Goal: Task Accomplishment & Management: Manage account settings

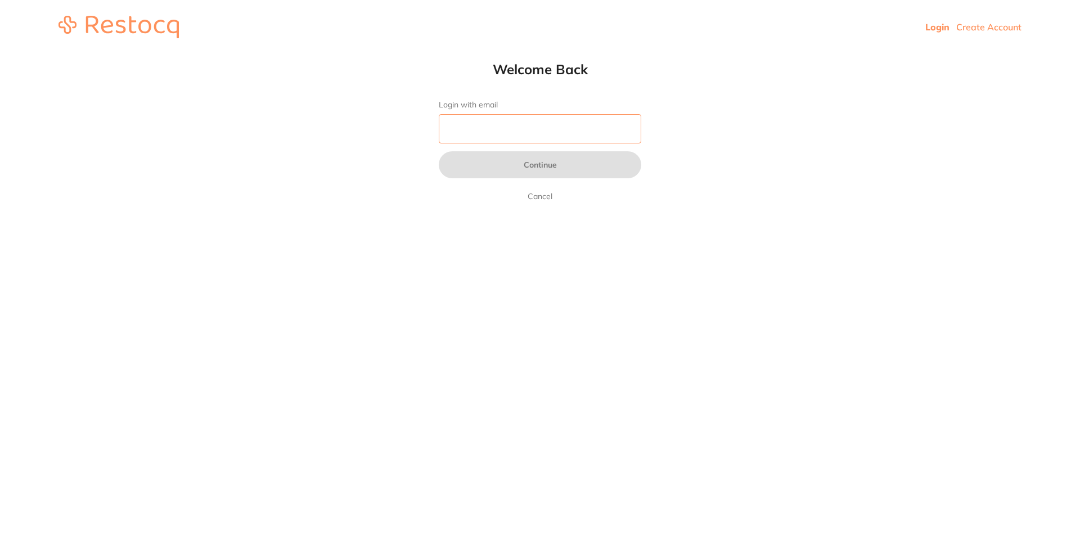
click at [514, 133] on input "Login with email" at bounding box center [540, 128] width 203 height 29
type input "[EMAIL_ADDRESS][DOMAIN_NAME]"
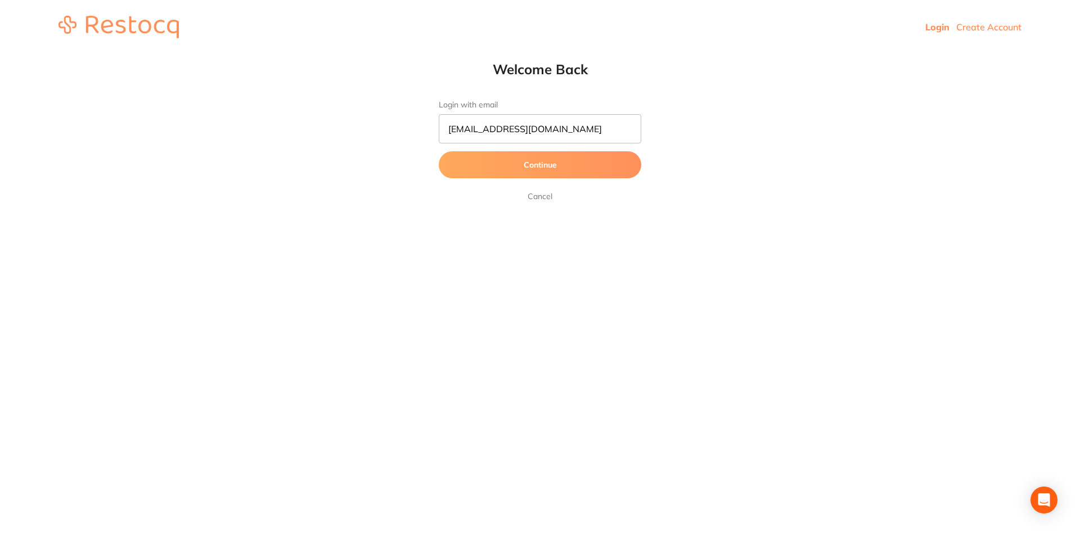
click at [549, 164] on button "Continue" at bounding box center [540, 164] width 203 height 27
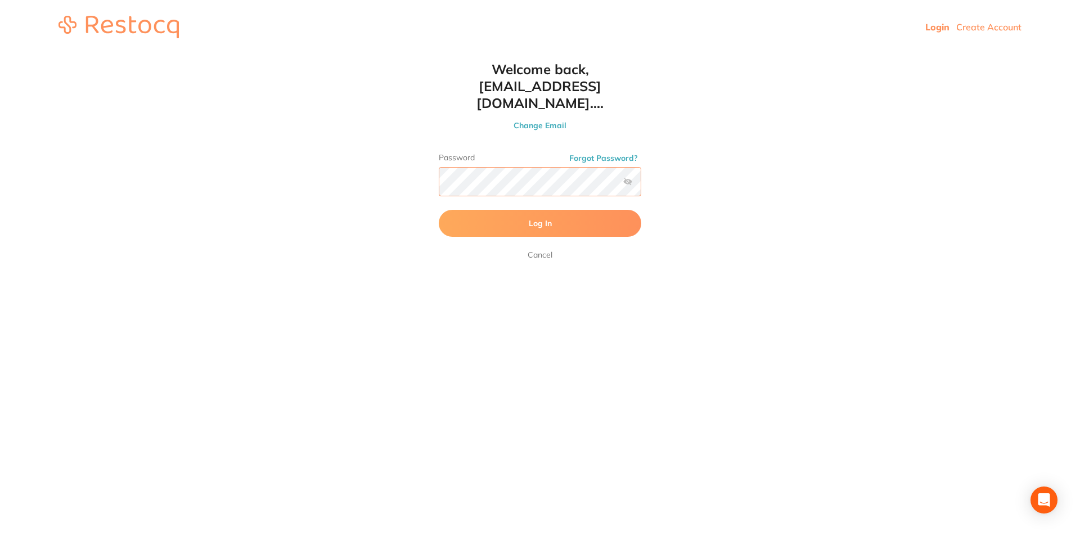
click at [439, 210] on button "Log In" at bounding box center [540, 223] width 203 height 27
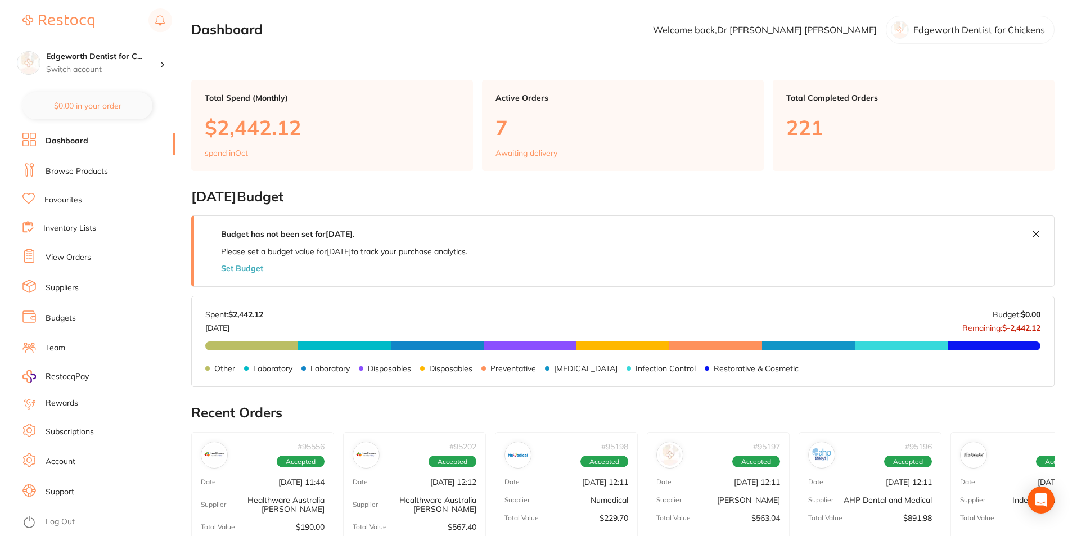
click at [74, 257] on link "View Orders" at bounding box center [69, 257] width 46 height 11
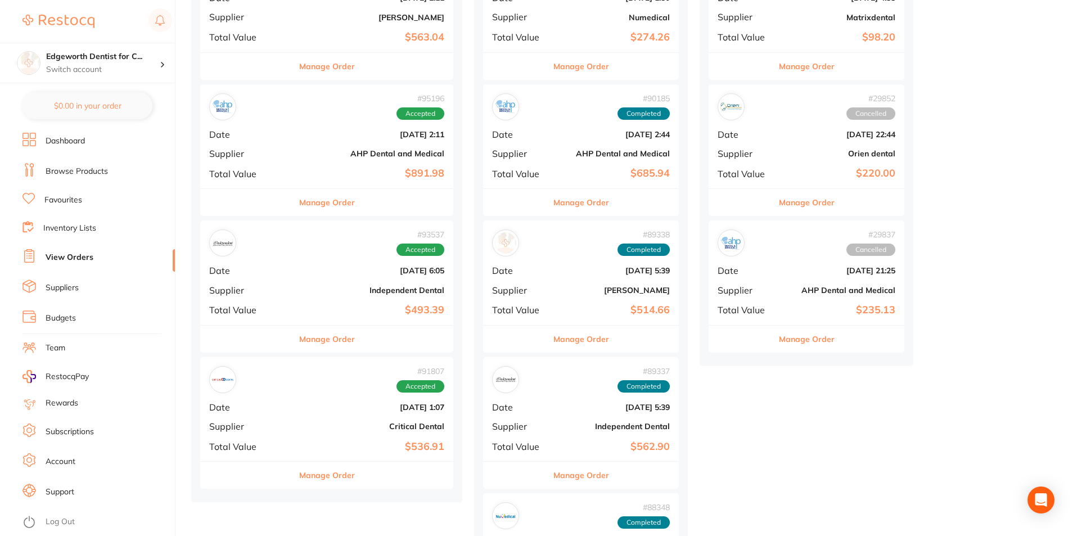
scroll to position [675, 0]
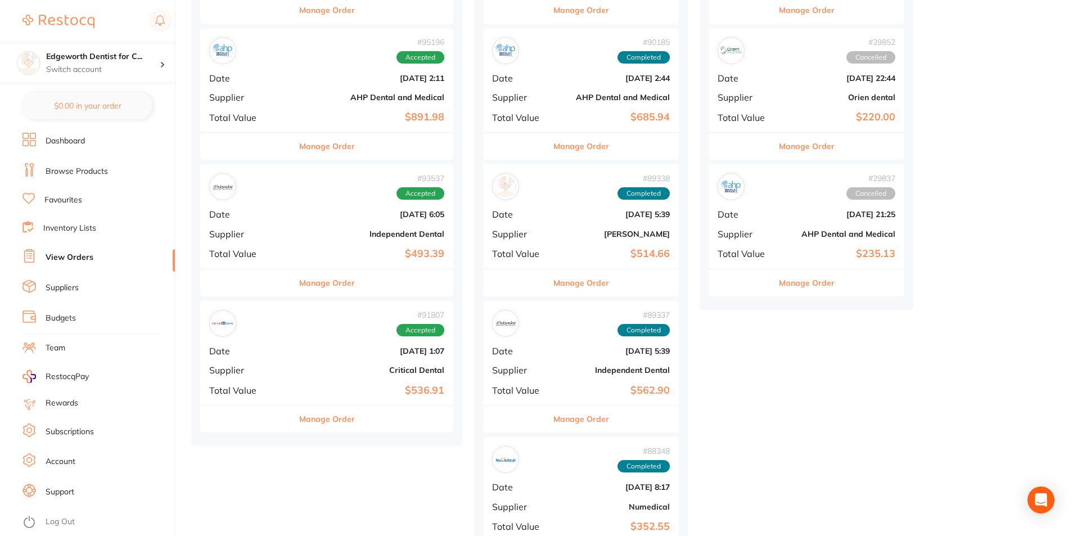
click at [320, 281] on button "Manage Order" at bounding box center [327, 282] width 56 height 27
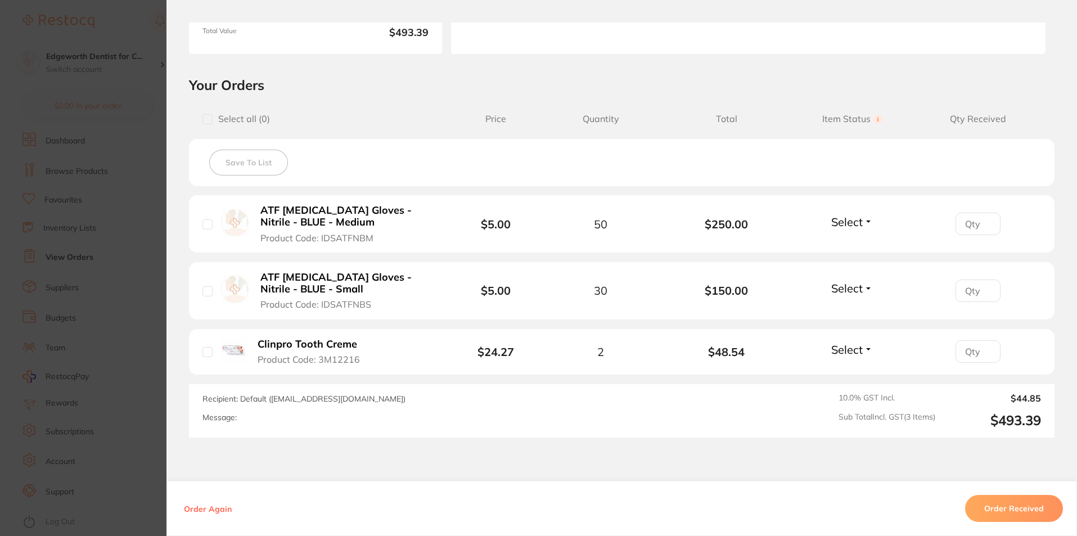
scroll to position [225, 0]
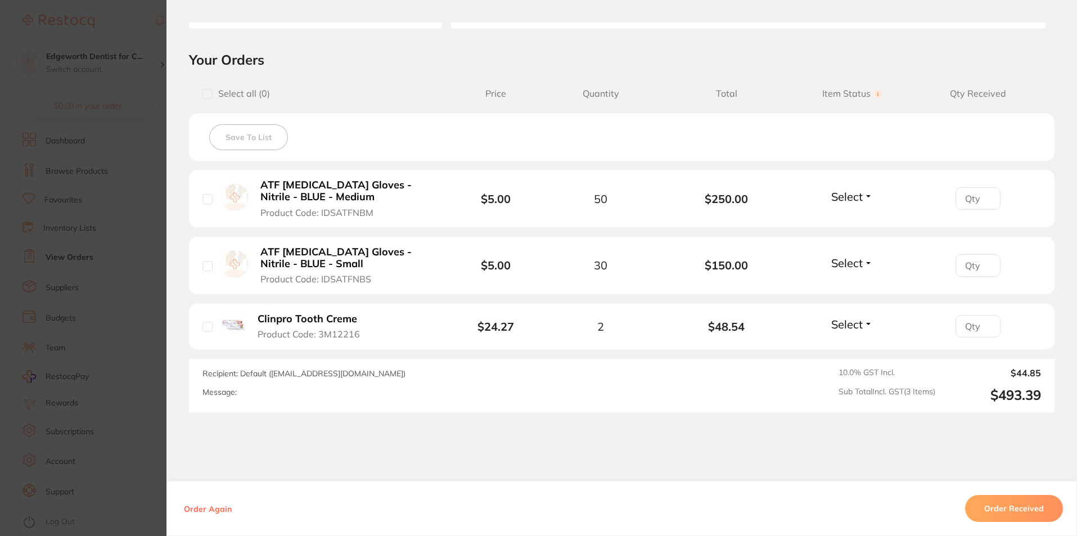
click at [989, 507] on button "Order Received" at bounding box center [1014, 508] width 98 height 27
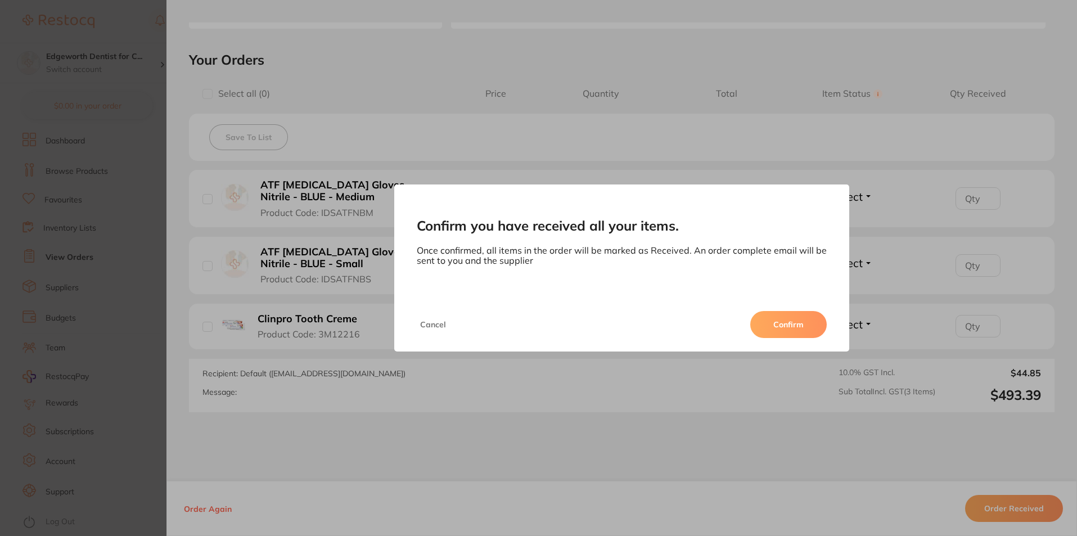
click at [803, 320] on button "Confirm" at bounding box center [789, 324] width 77 height 27
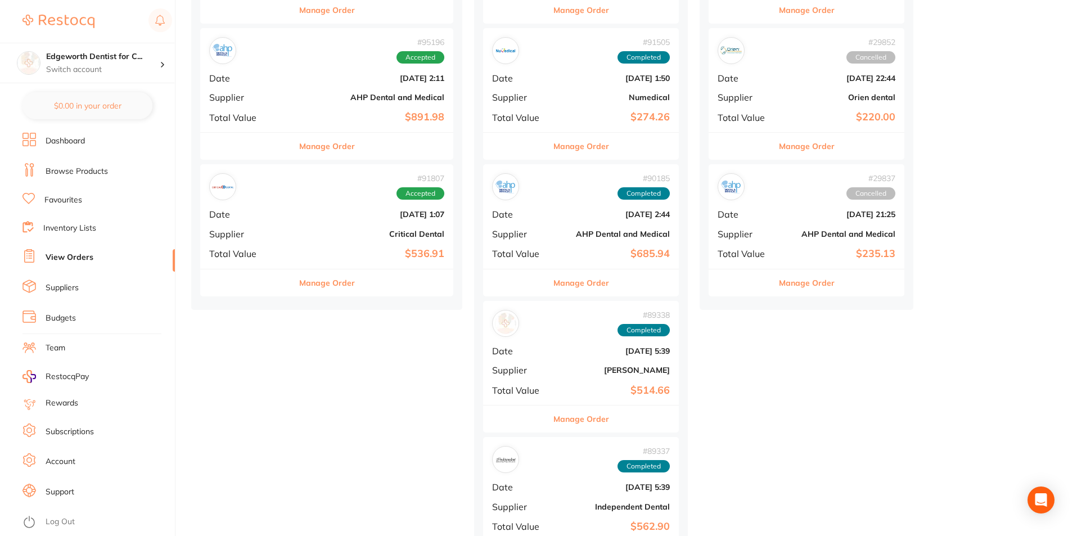
click at [307, 285] on button "Manage Order" at bounding box center [327, 282] width 56 height 27
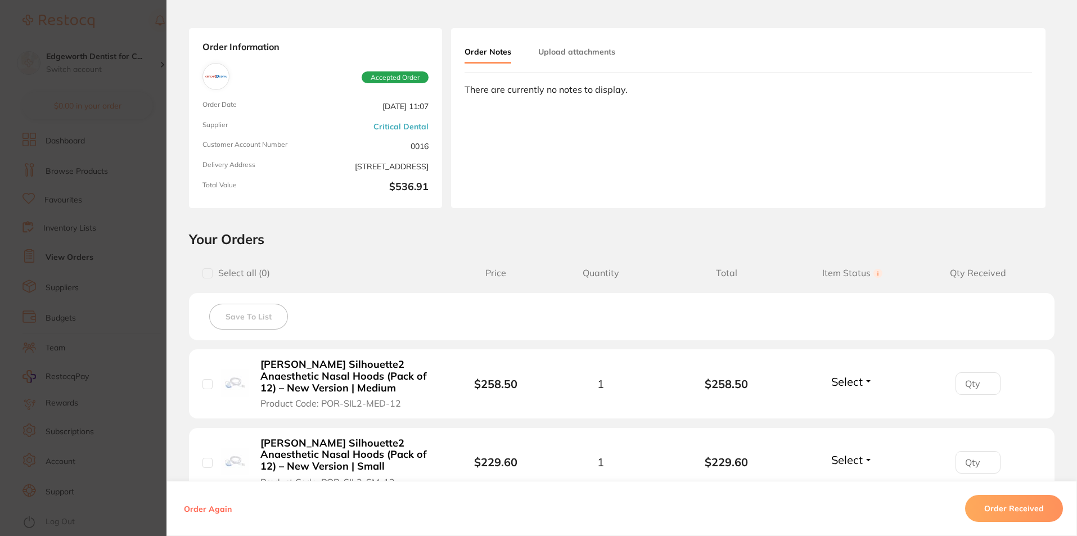
scroll to position [113, 0]
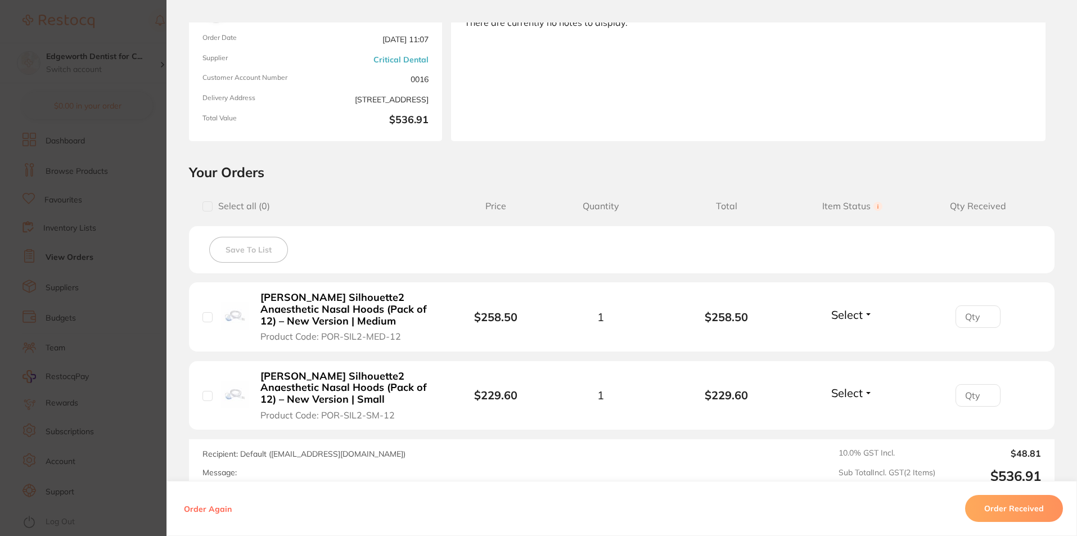
click at [1005, 509] on button "Order Received" at bounding box center [1014, 508] width 98 height 27
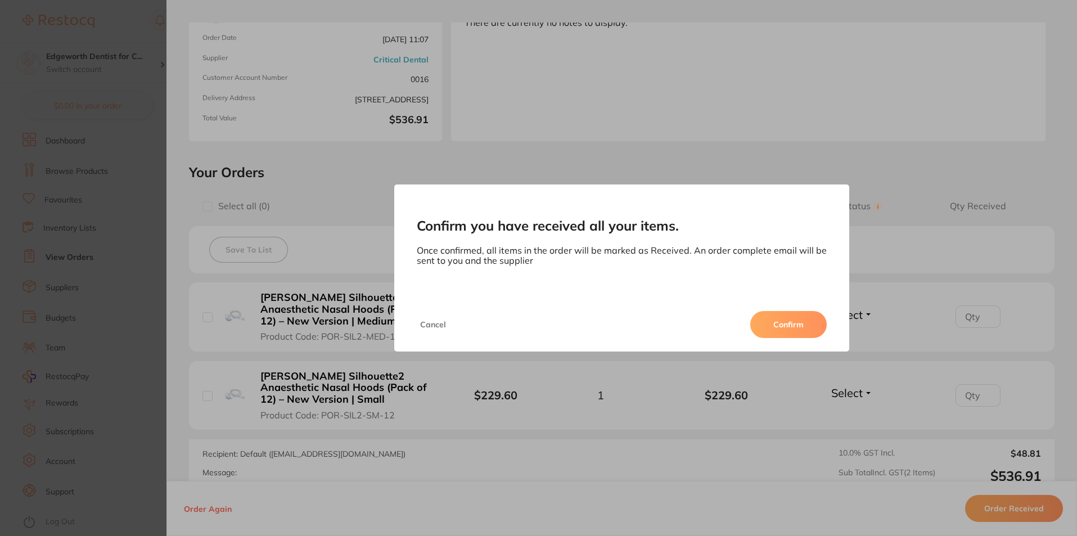
click at [784, 322] on button "Confirm" at bounding box center [789, 324] width 77 height 27
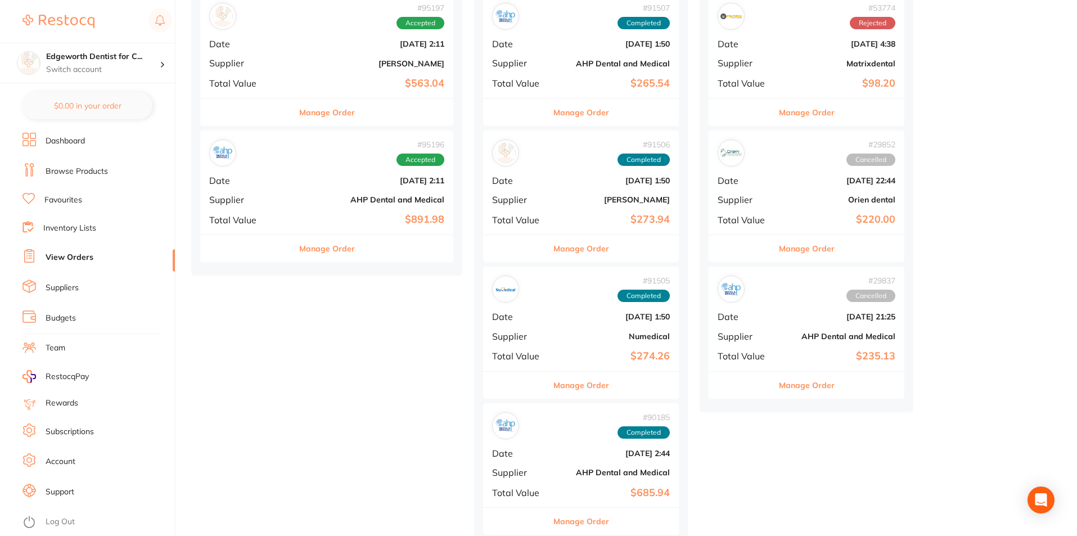
scroll to position [563, 0]
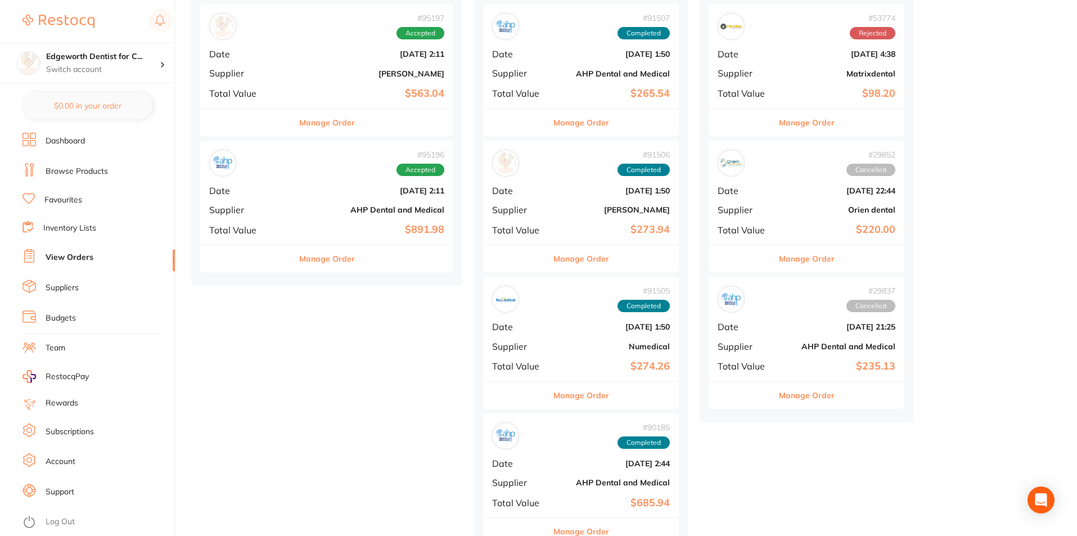
click at [299, 206] on b "AHP Dental and Medical" at bounding box center [369, 209] width 151 height 9
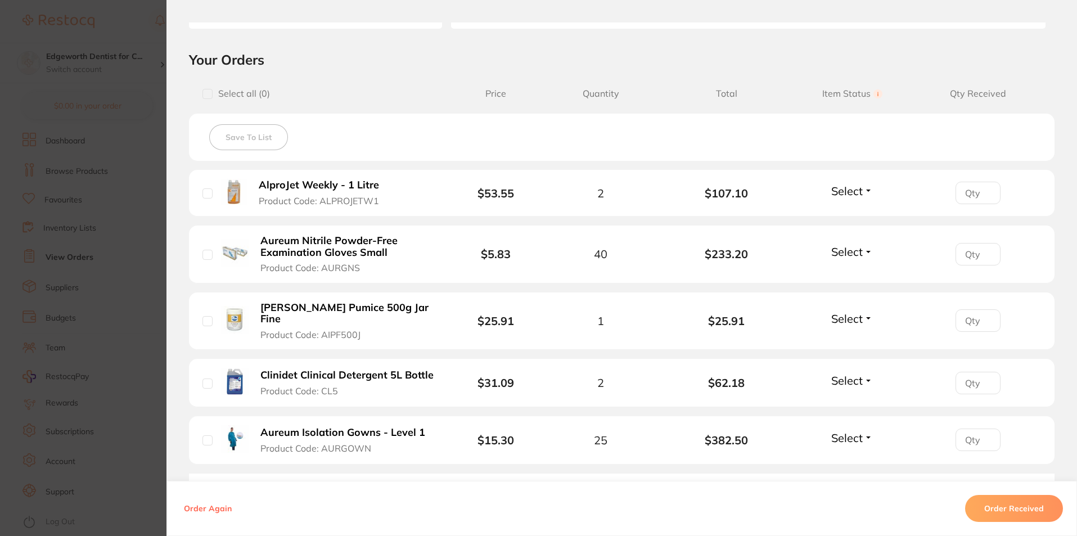
scroll to position [281, 0]
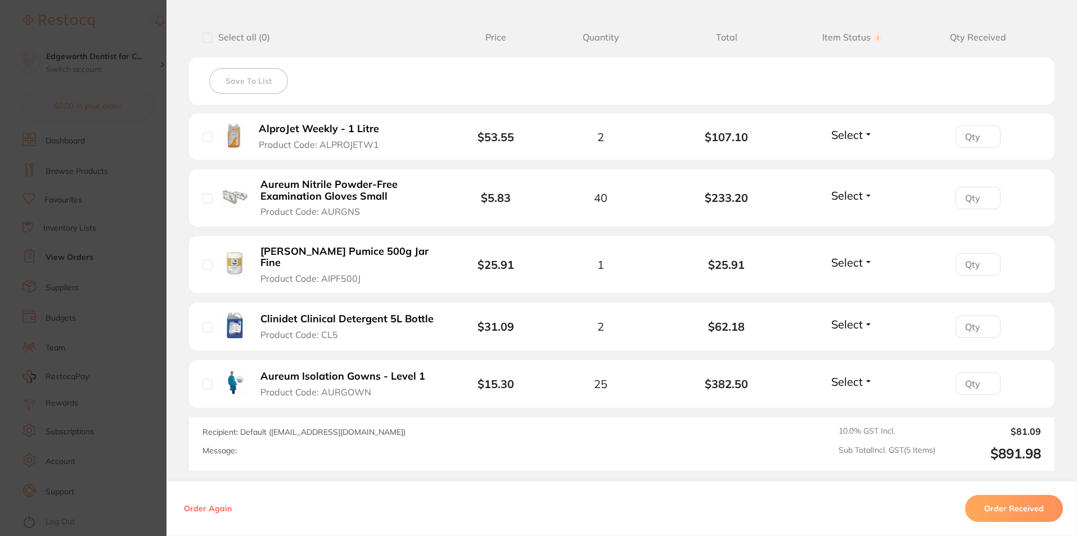
drag, startPoint x: 432, startPoint y: 368, endPoint x: 295, endPoint y: 372, distance: 136.2
click at [295, 372] on button "Aureum Isolation Gowns - Level 1 Product Code: AURGOWN" at bounding box center [347, 384] width 180 height 28
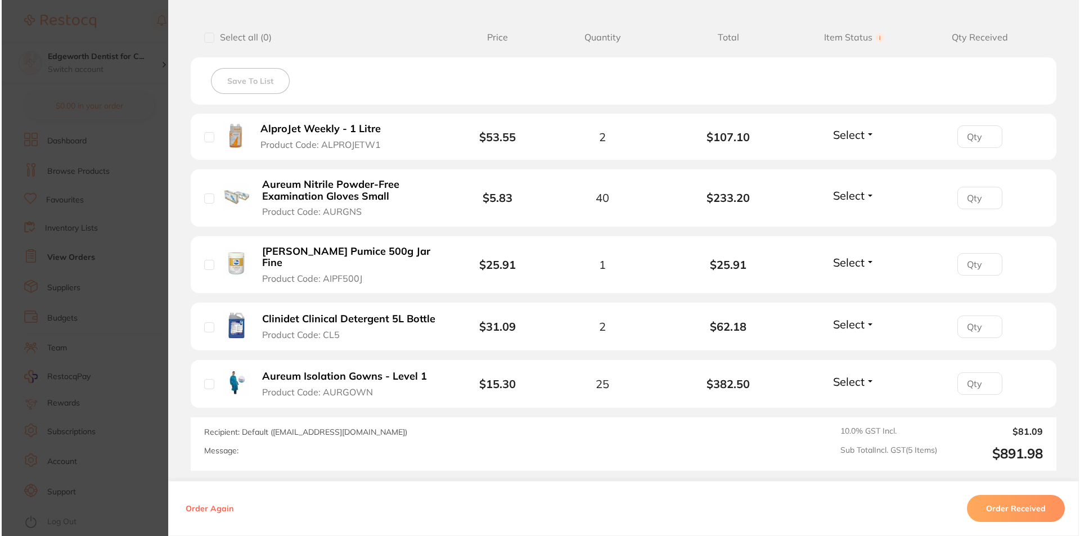
scroll to position [0, 0]
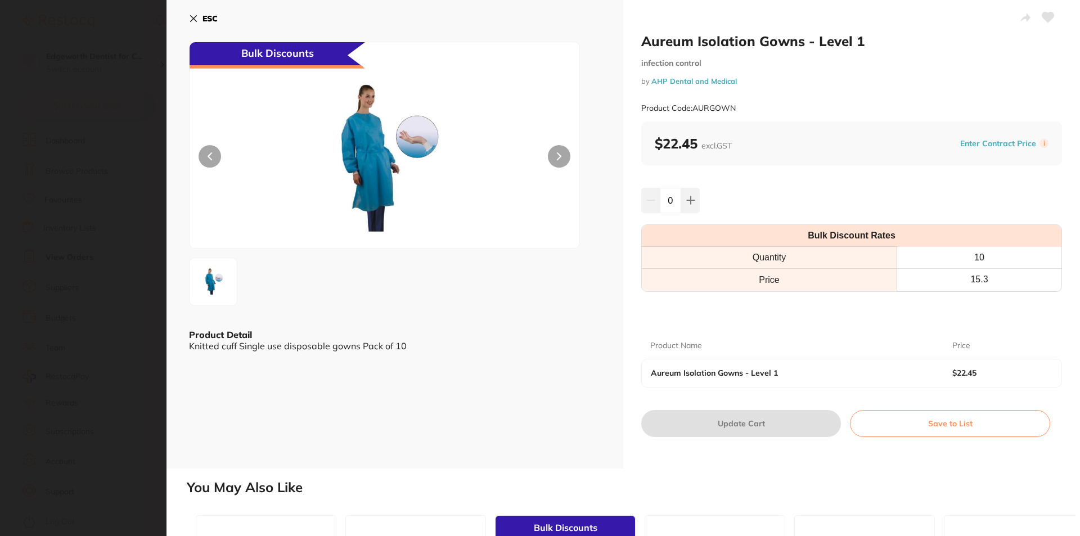
click at [196, 21] on icon at bounding box center [194, 19] width 6 height 6
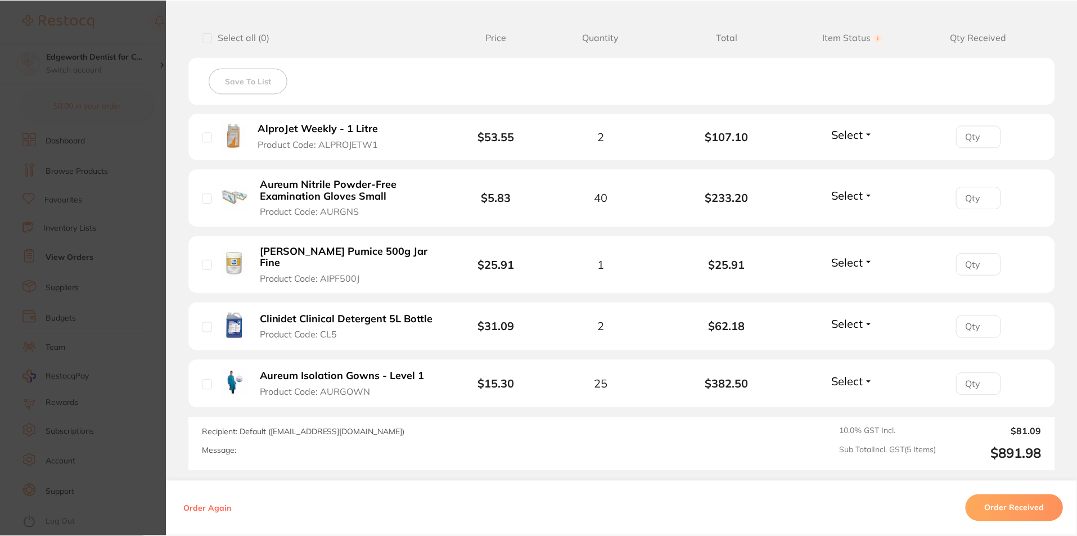
scroll to position [563, 0]
drag, startPoint x: 429, startPoint y: 366, endPoint x: 457, endPoint y: 455, distance: 92.9
click at [338, 370] on button "Aureum Isolation Gowns - Level 1 Product Code: AURGOWN" at bounding box center [347, 384] width 180 height 28
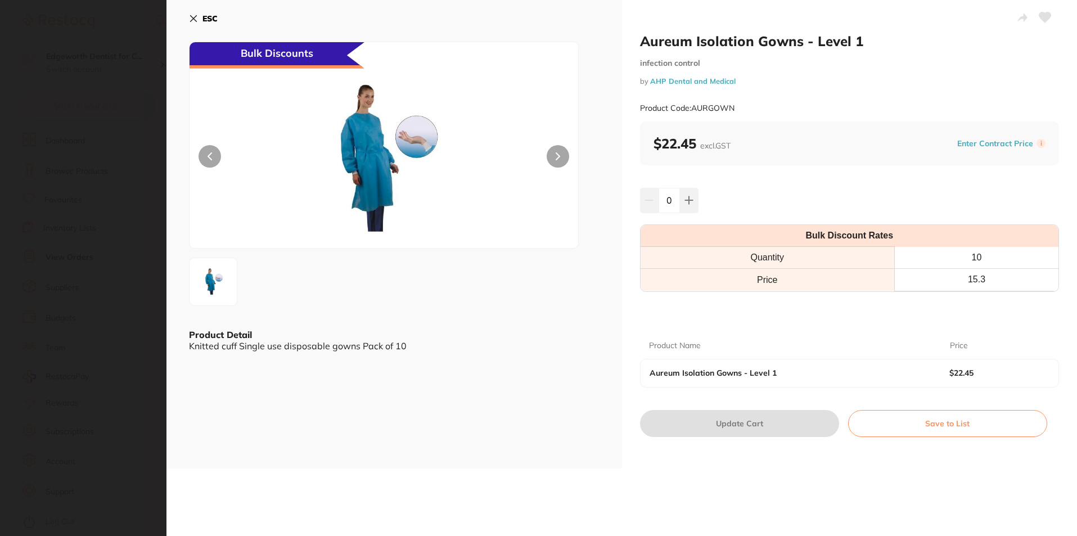
click at [457, 455] on section "Aureum Isolation Gowns - Level 1 infection control by AHP Dental and Medical Pr…" at bounding box center [538, 268] width 1077 height 536
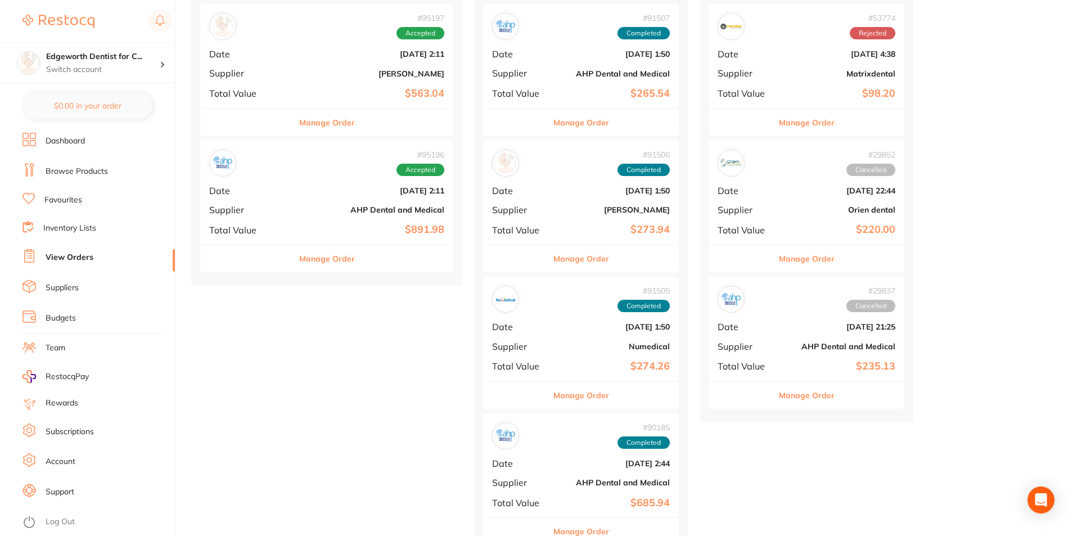
click at [316, 231] on b "$891.98" at bounding box center [369, 230] width 151 height 12
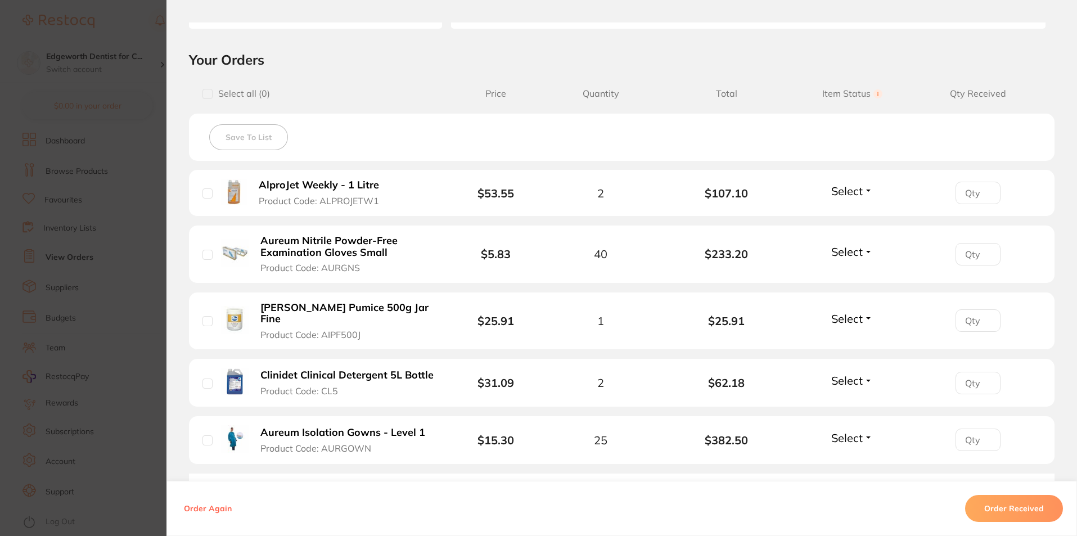
scroll to position [281, 0]
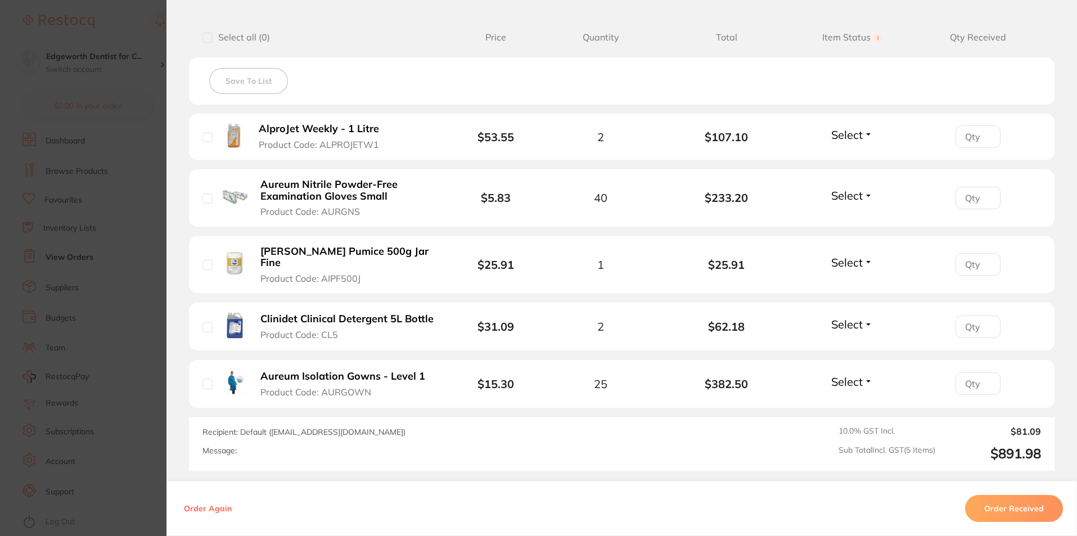
drag, startPoint x: 424, startPoint y: 366, endPoint x: 291, endPoint y: 358, distance: 133.6
click at [273, 360] on li "Aureum Isolation Gowns - Level 1 Product Code: AURGOWN $15.30 25 $382.50 Select…" at bounding box center [622, 384] width 866 height 48
click at [307, 371] on b "Aureum Isolation Gowns - Level 1" at bounding box center [342, 377] width 165 height 12
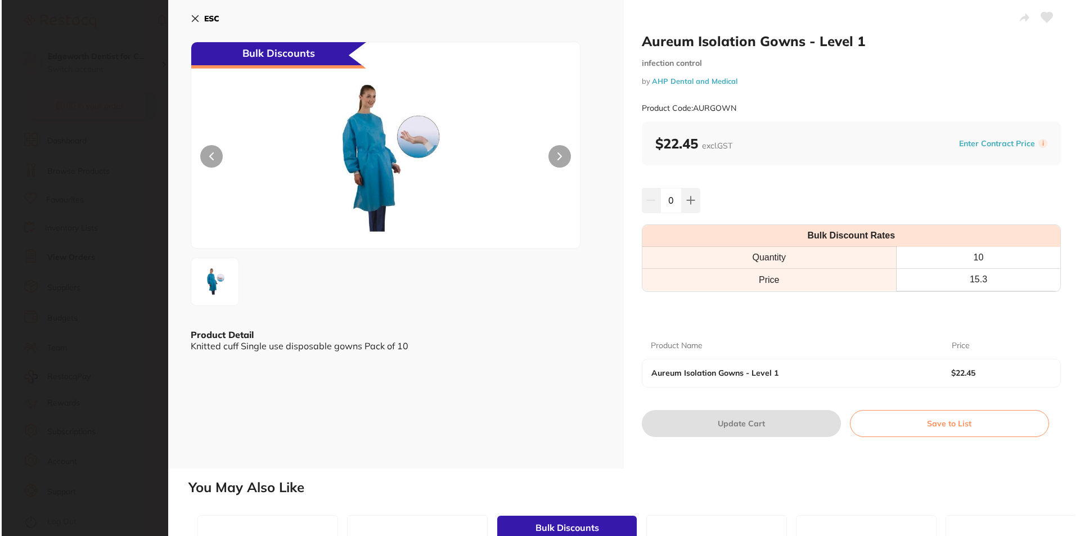
scroll to position [0, 0]
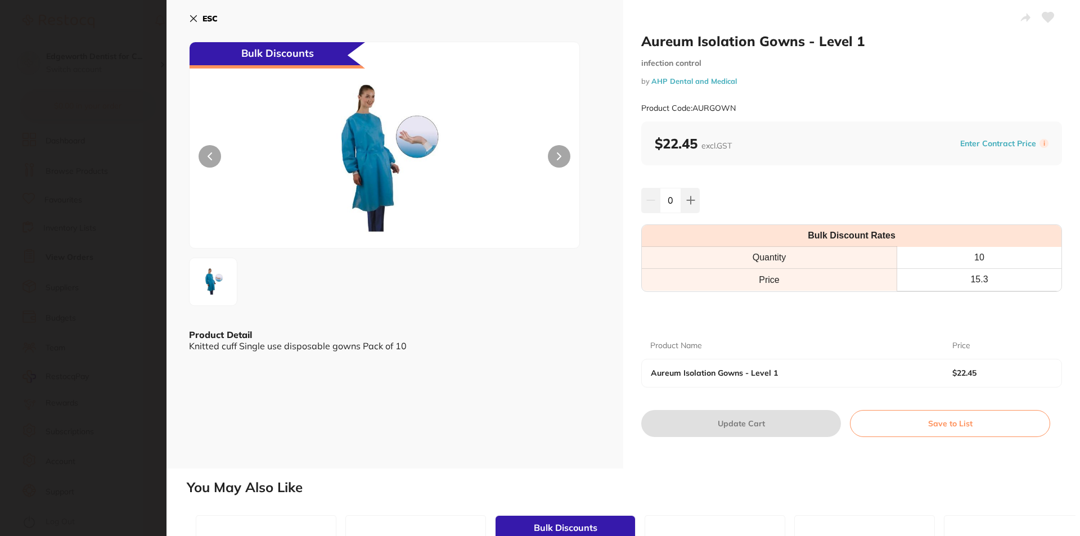
click at [191, 26] on button "ESC" at bounding box center [203, 18] width 29 height 19
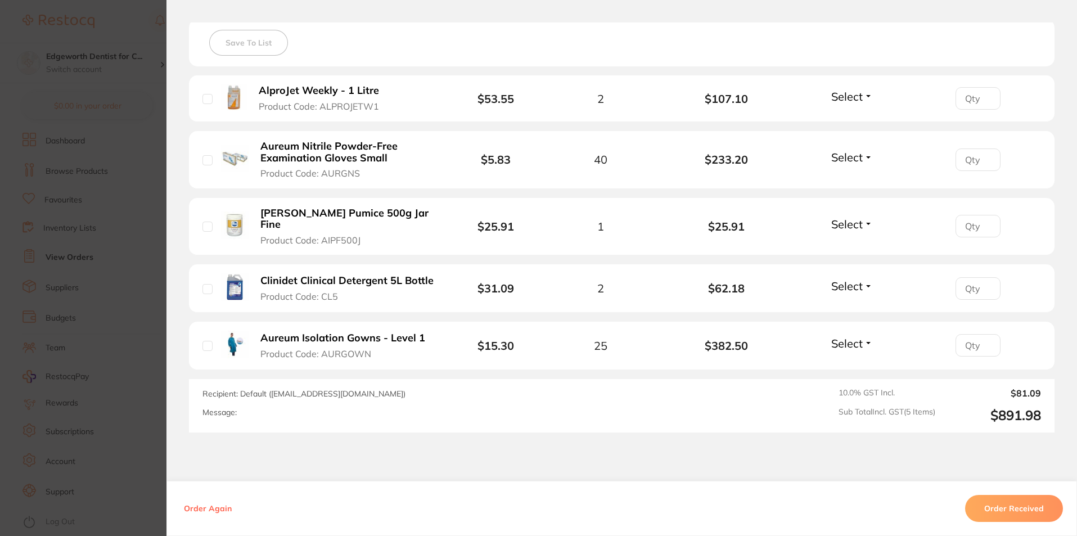
scroll to position [338, 0]
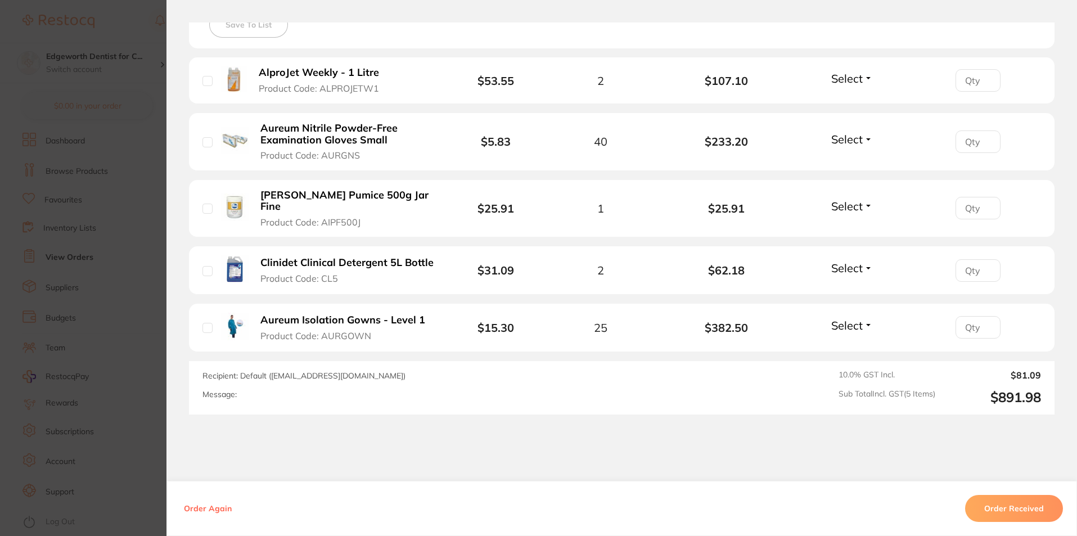
click at [1004, 499] on button "Order Received" at bounding box center [1014, 508] width 98 height 27
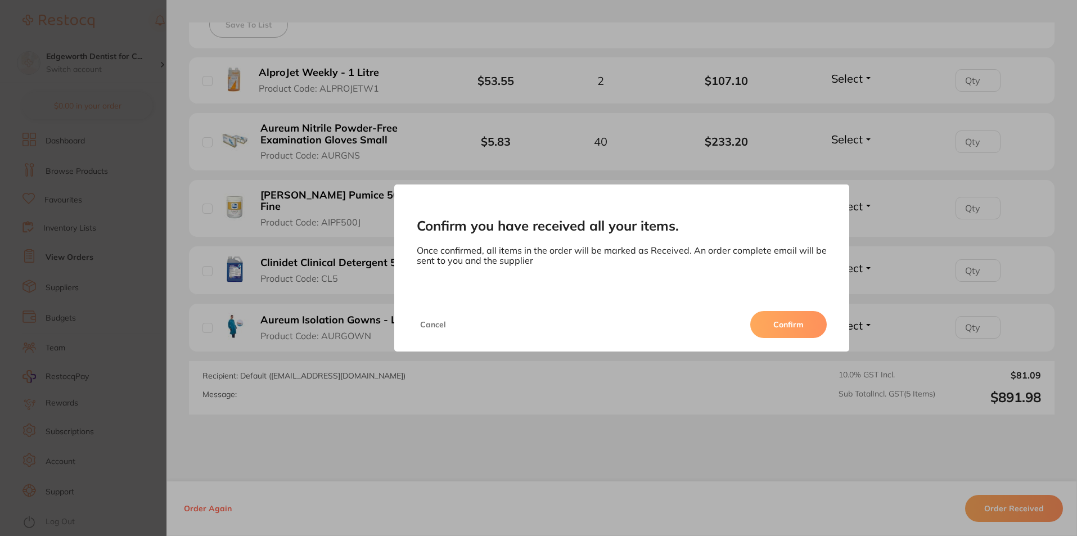
click at [784, 326] on button "Confirm" at bounding box center [789, 324] width 77 height 27
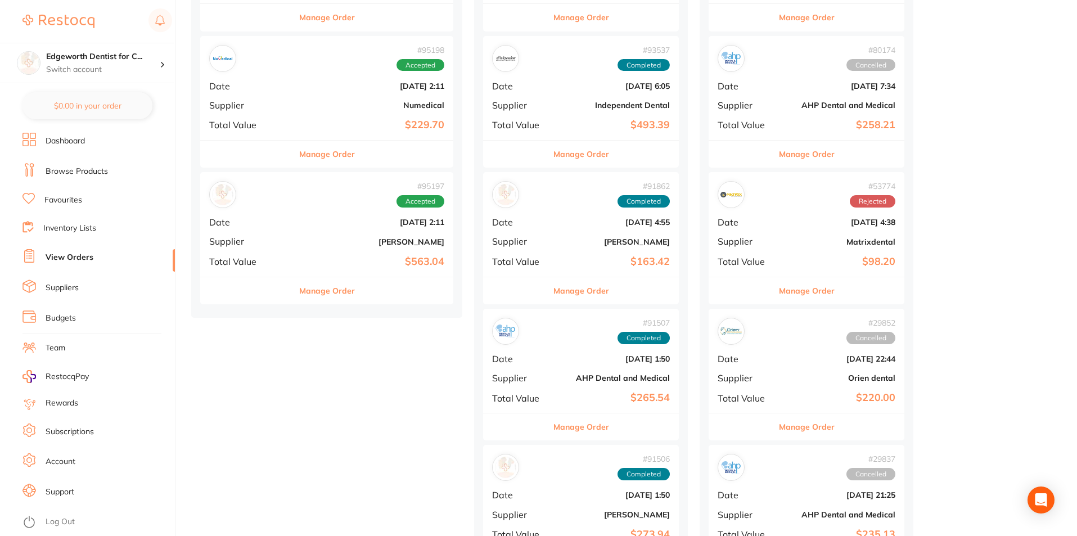
scroll to position [394, 0]
click at [310, 149] on button "Manage Order" at bounding box center [327, 154] width 56 height 27
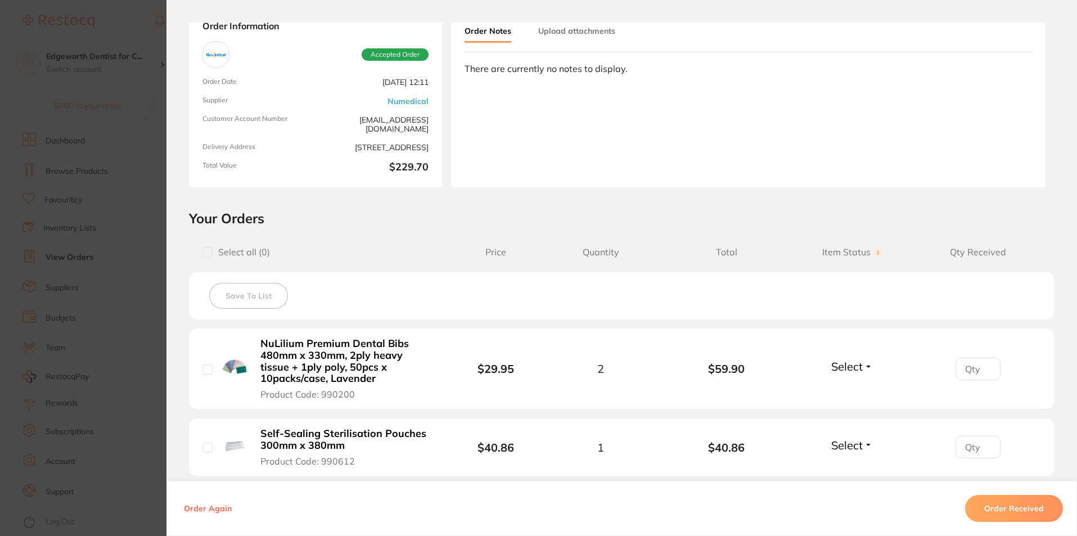
scroll to position [281, 0]
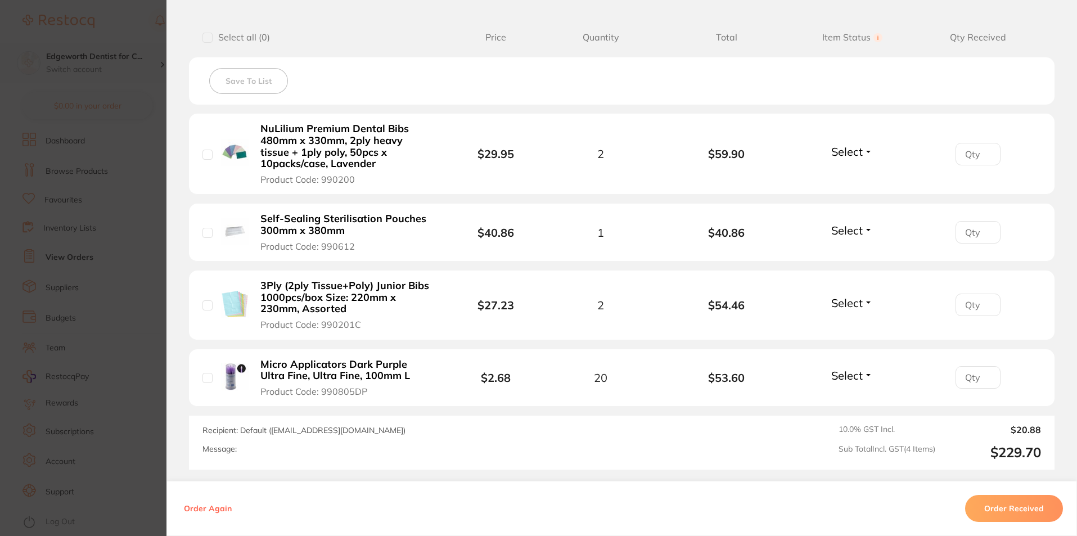
drag, startPoint x: 122, startPoint y: 75, endPoint x: 114, endPoint y: 53, distance: 23.1
click at [121, 74] on section "Order ID: Restocq- 95198 Order Information Accepted Order Order Date [DATE] 12:…" at bounding box center [538, 268] width 1077 height 536
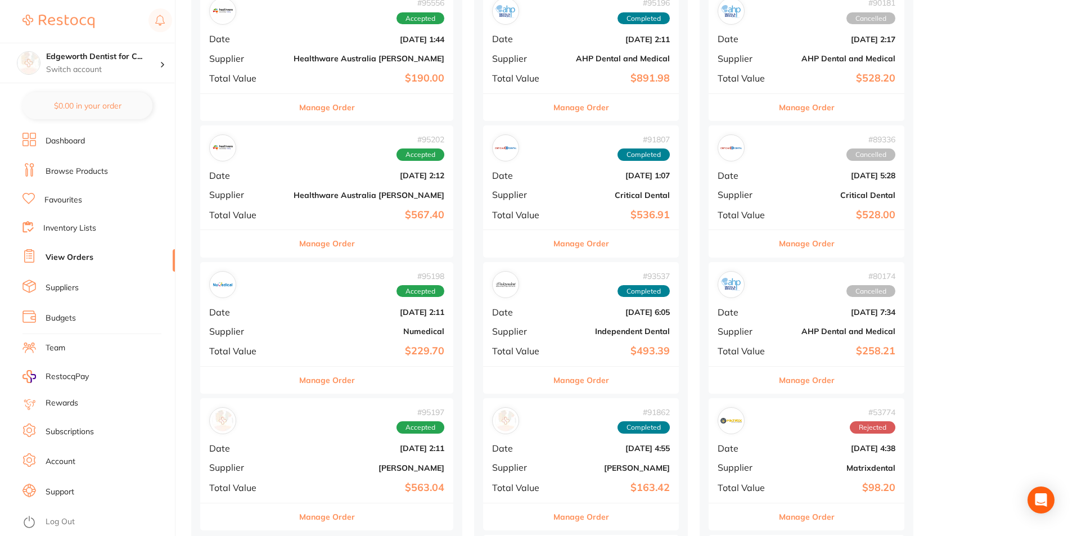
scroll to position [169, 0]
click at [554, 250] on button "Manage Order" at bounding box center [582, 243] width 56 height 27
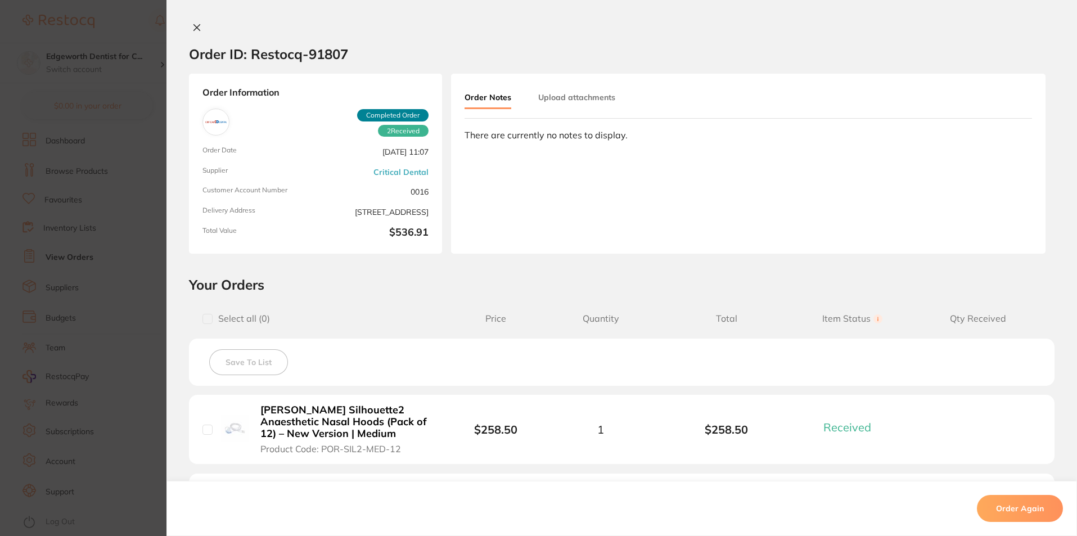
drag, startPoint x: 197, startPoint y: 24, endPoint x: 432, endPoint y: 214, distance: 302.4
click at [197, 24] on icon at bounding box center [196, 27] width 9 height 9
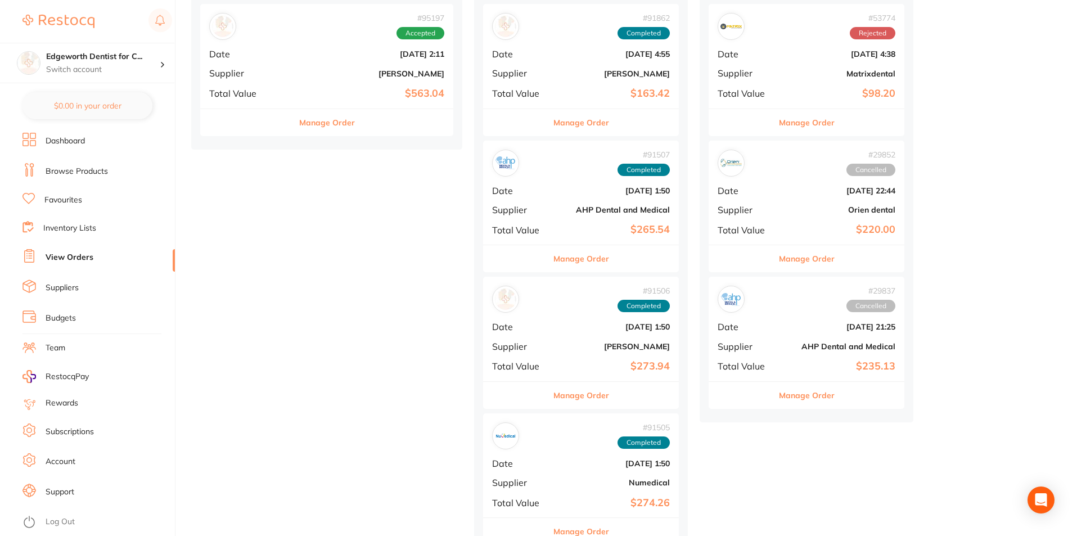
scroll to position [619, 0]
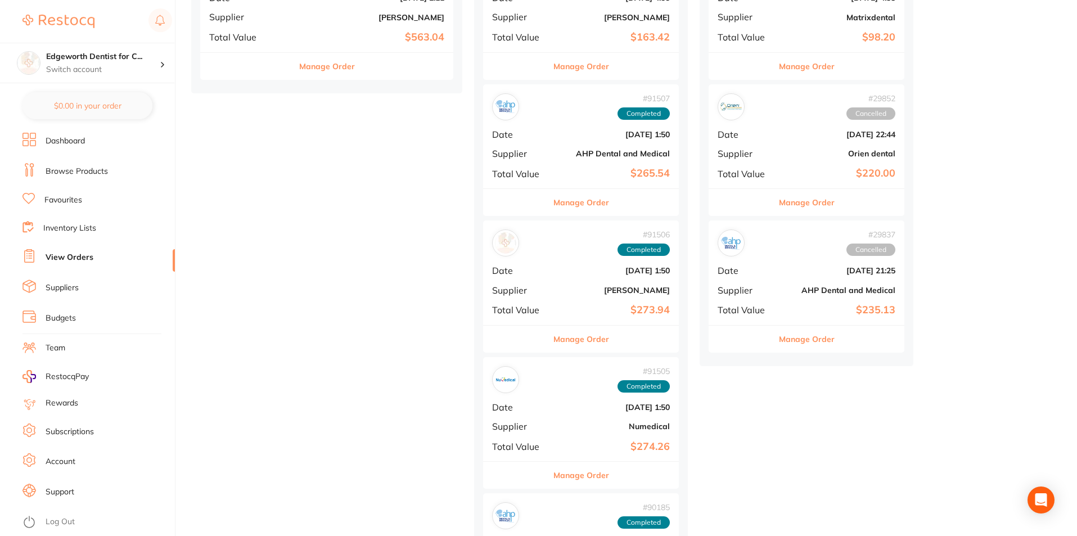
click at [554, 478] on button "Manage Order" at bounding box center [582, 475] width 56 height 27
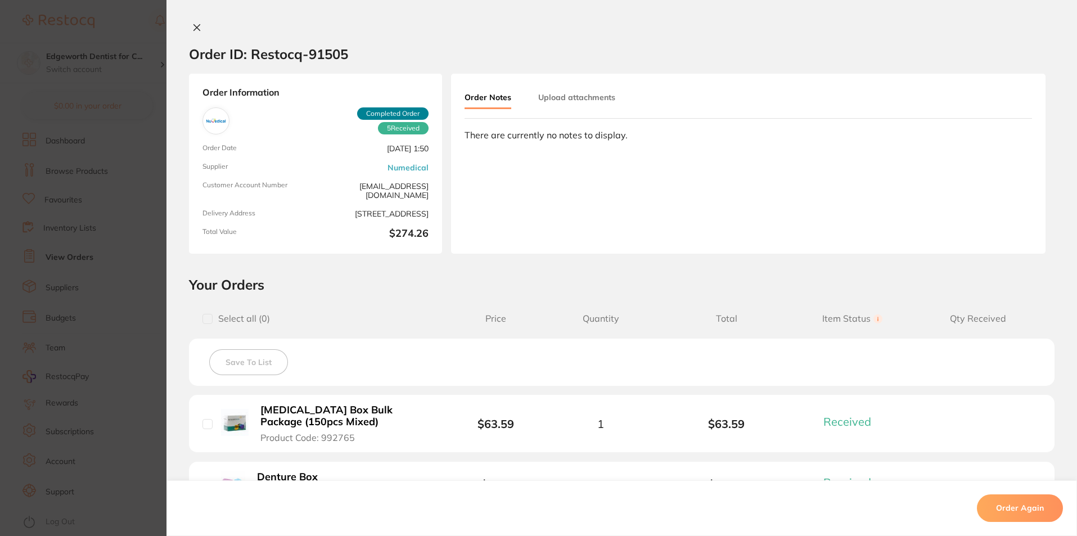
click at [192, 25] on icon at bounding box center [196, 27] width 9 height 9
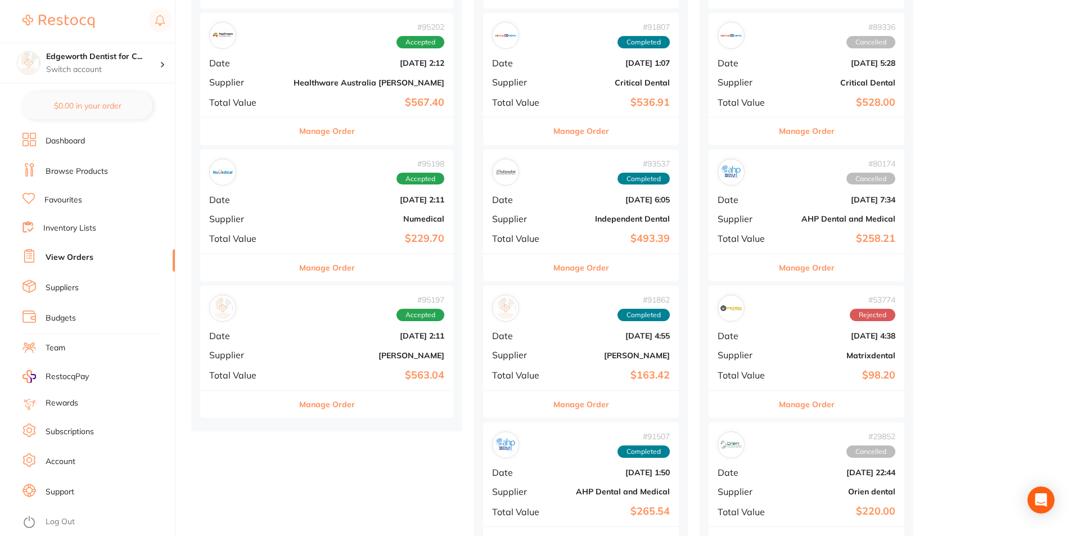
scroll to position [281, 0]
click at [303, 407] on button "Manage Order" at bounding box center [327, 403] width 56 height 27
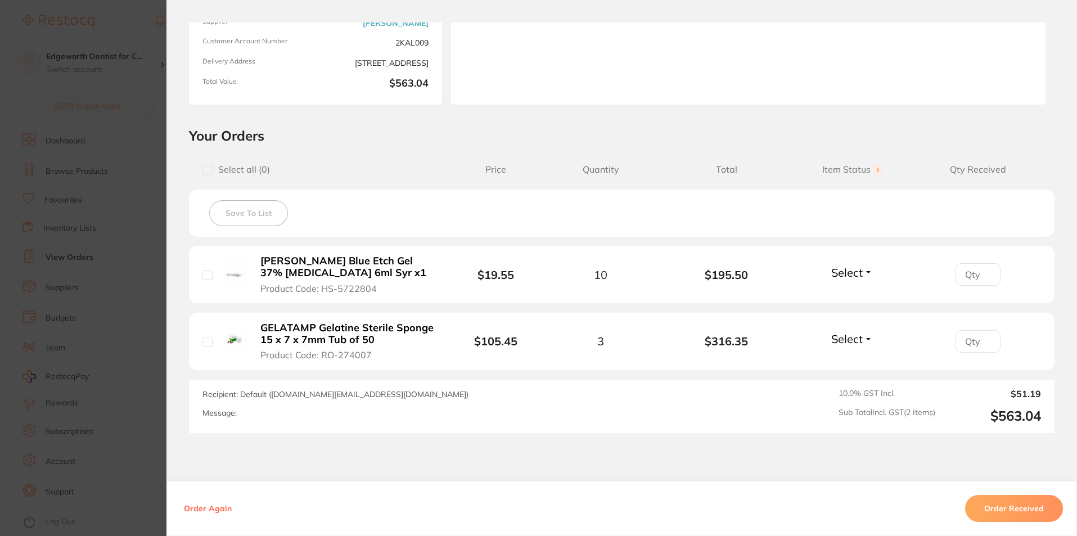
scroll to position [169, 0]
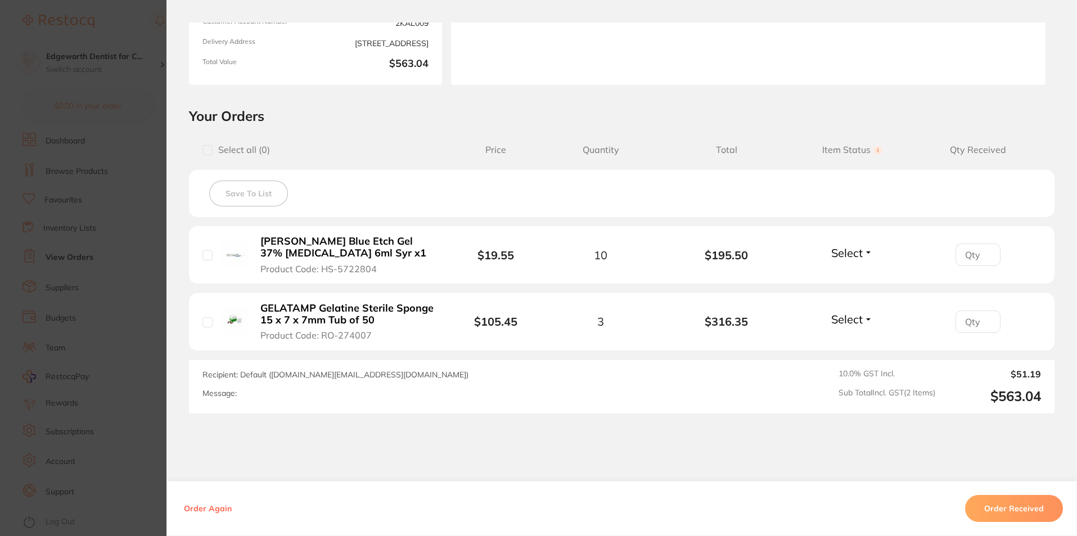
click at [157, 58] on section "Order ID: Restocq- 95197 Order Information Accepted Order Order Date Oct 1 2025…" at bounding box center [538, 268] width 1077 height 536
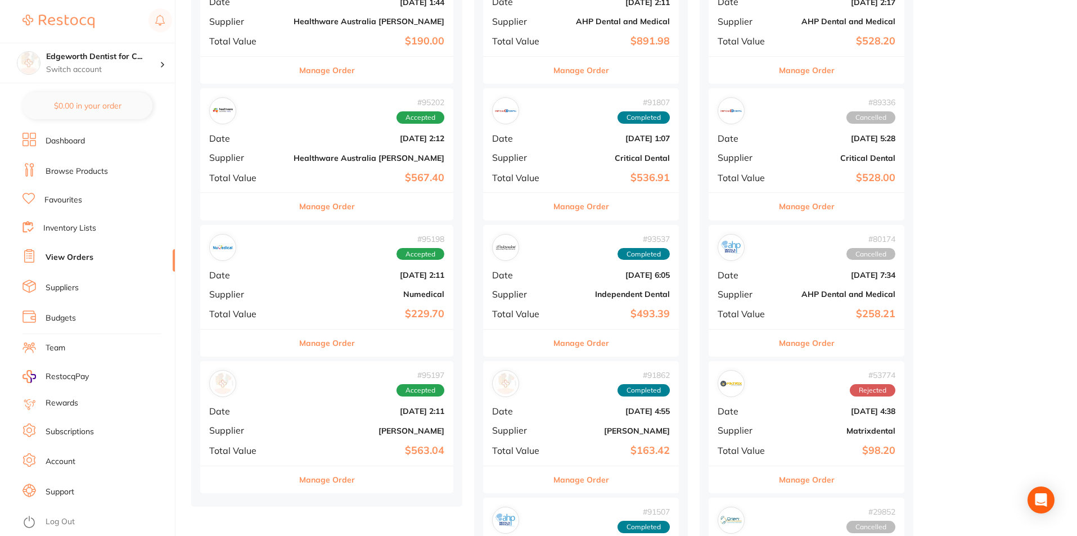
scroll to position [225, 0]
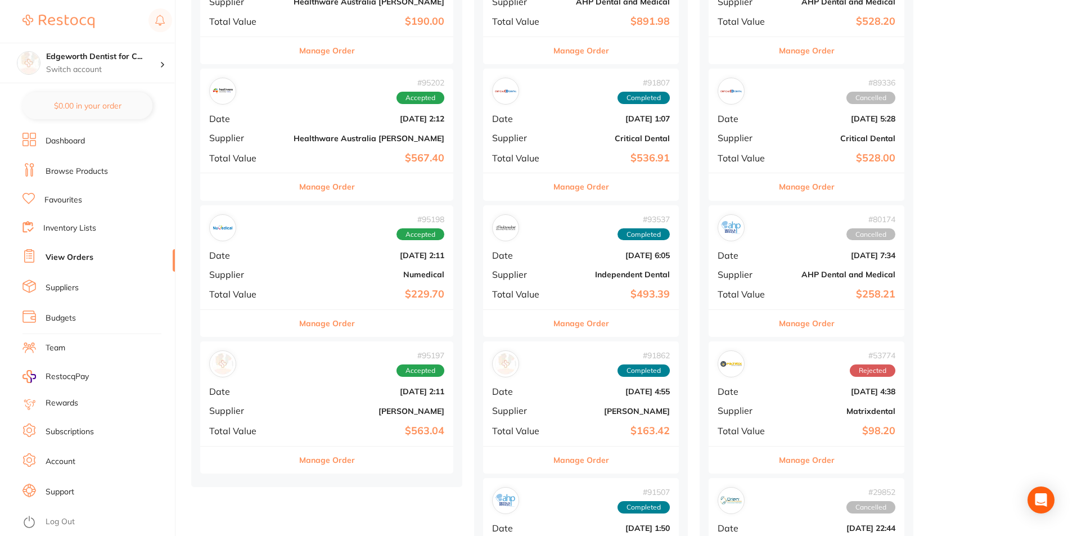
click at [309, 454] on button "Manage Order" at bounding box center [327, 460] width 56 height 27
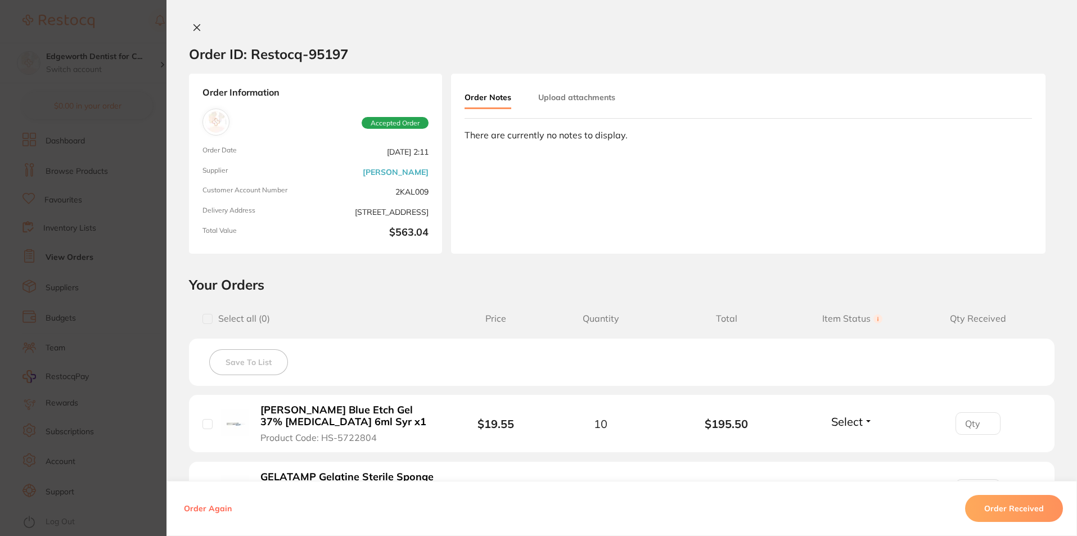
click at [1012, 505] on button "Order Received" at bounding box center [1014, 508] width 98 height 27
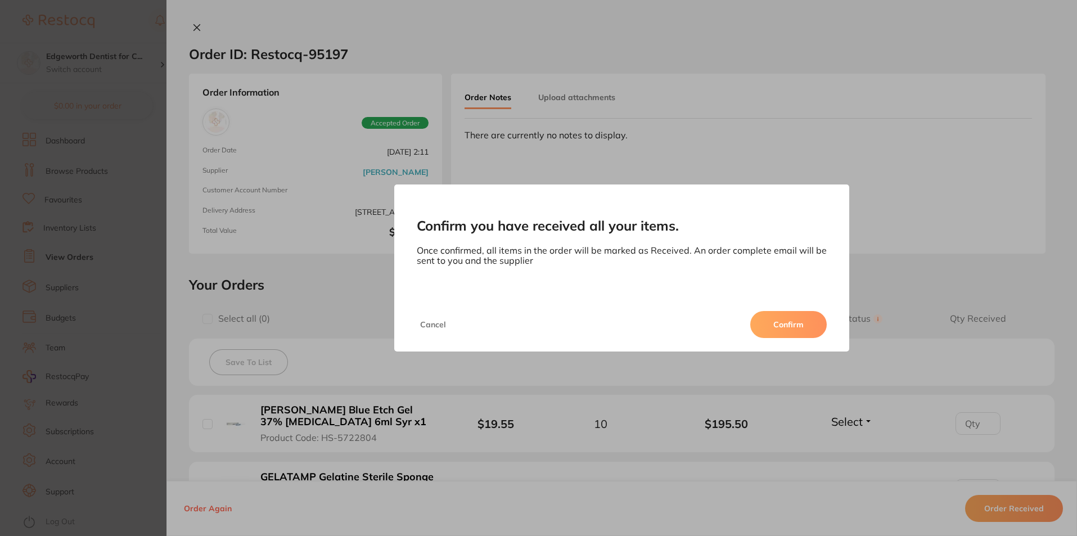
click at [790, 320] on button "Confirm" at bounding box center [789, 324] width 77 height 27
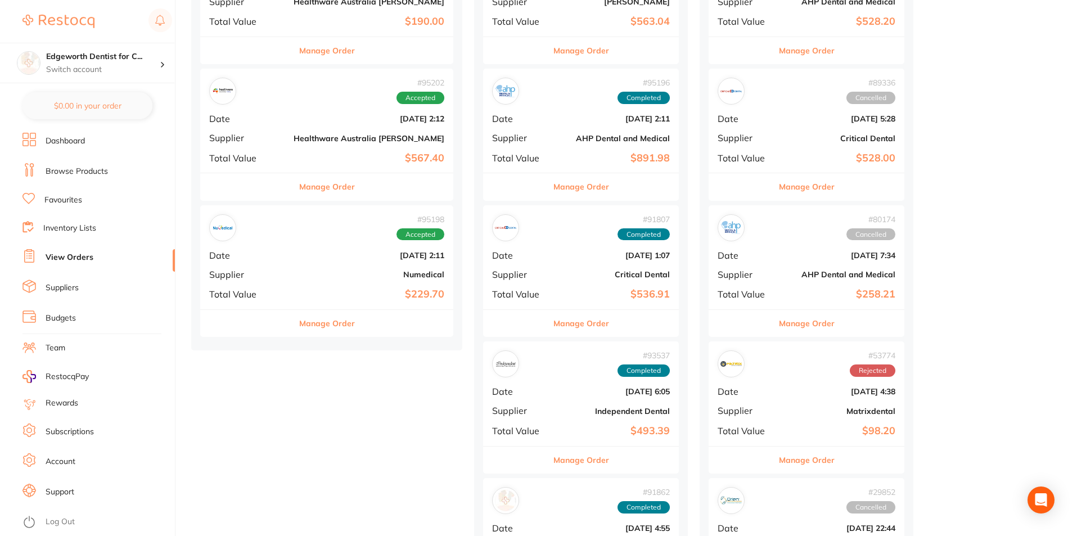
scroll to position [169, 0]
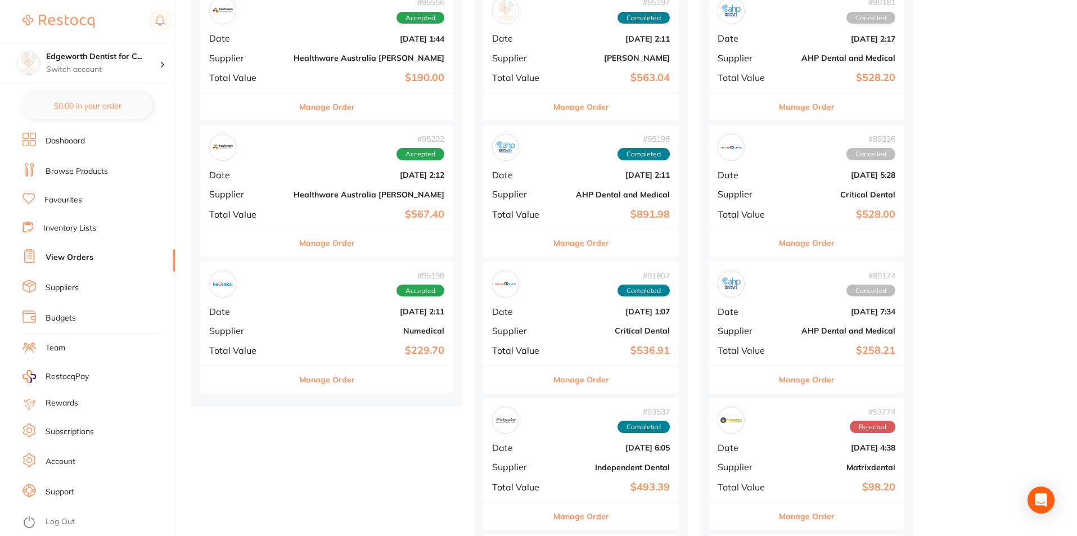
scroll to position [169, 0]
click at [338, 353] on b "$229.70" at bounding box center [369, 351] width 151 height 12
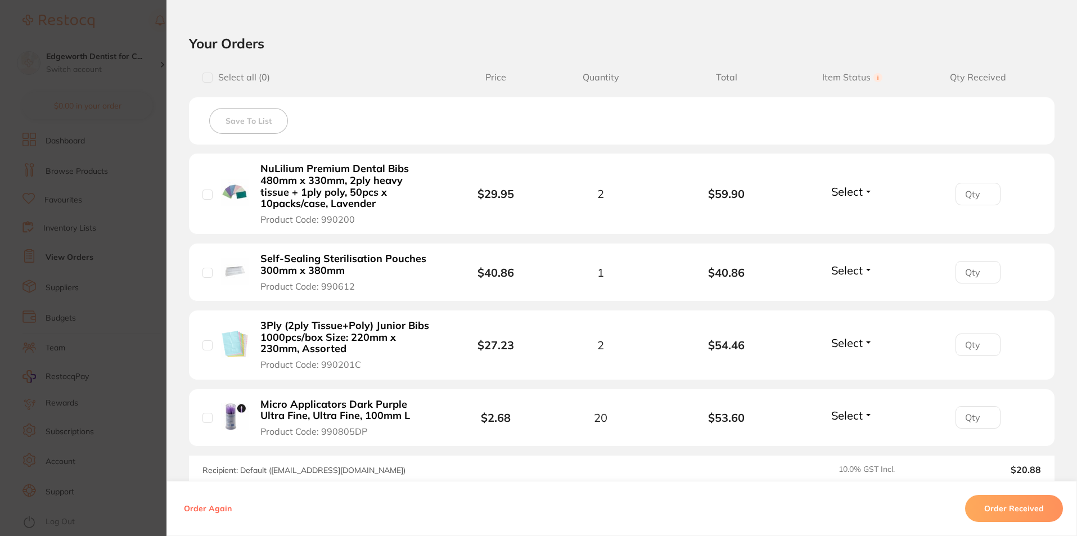
scroll to position [338, 0]
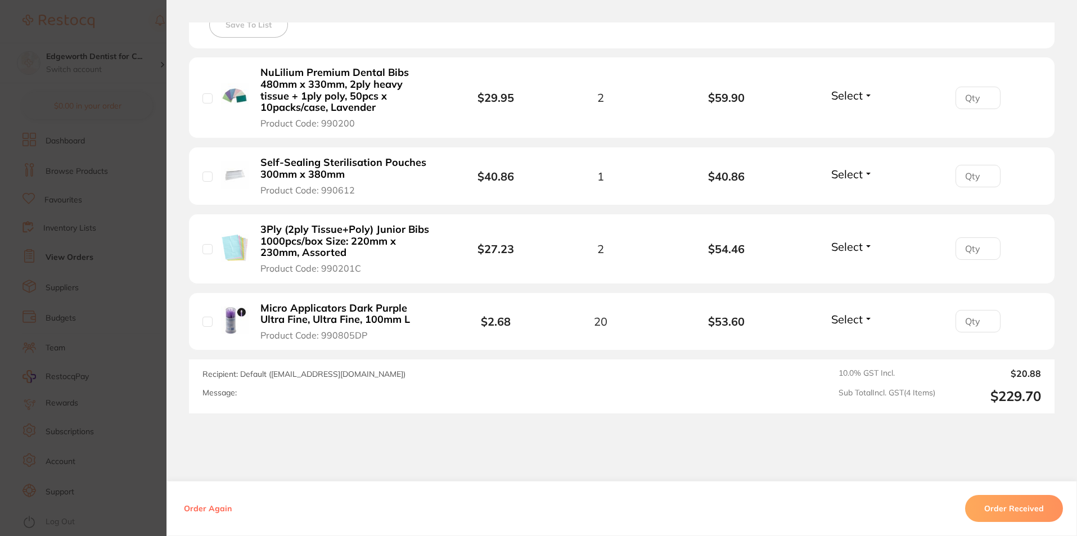
click at [1028, 517] on button "Order Received" at bounding box center [1014, 508] width 98 height 27
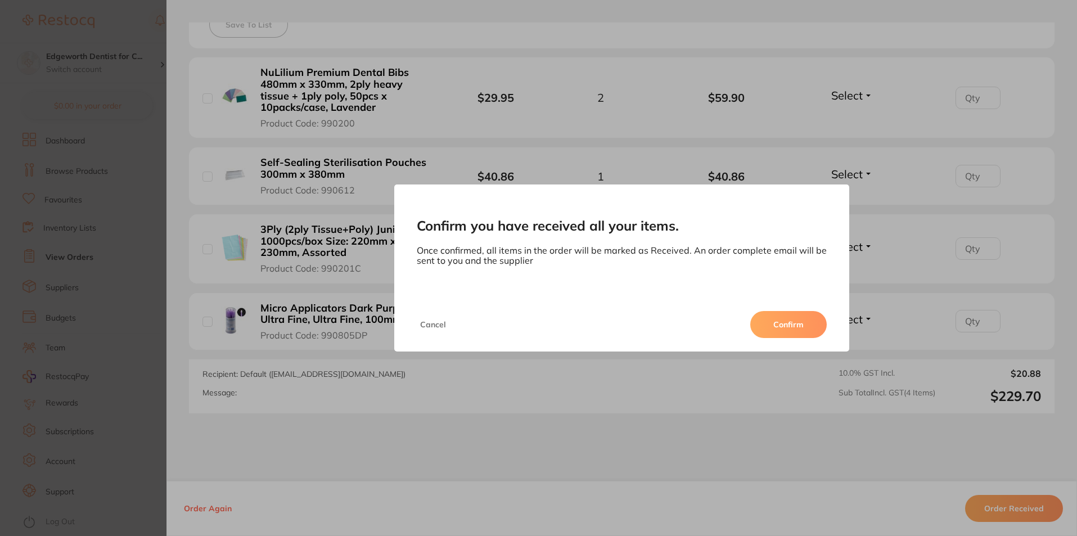
click at [805, 326] on button "Confirm" at bounding box center [789, 324] width 77 height 27
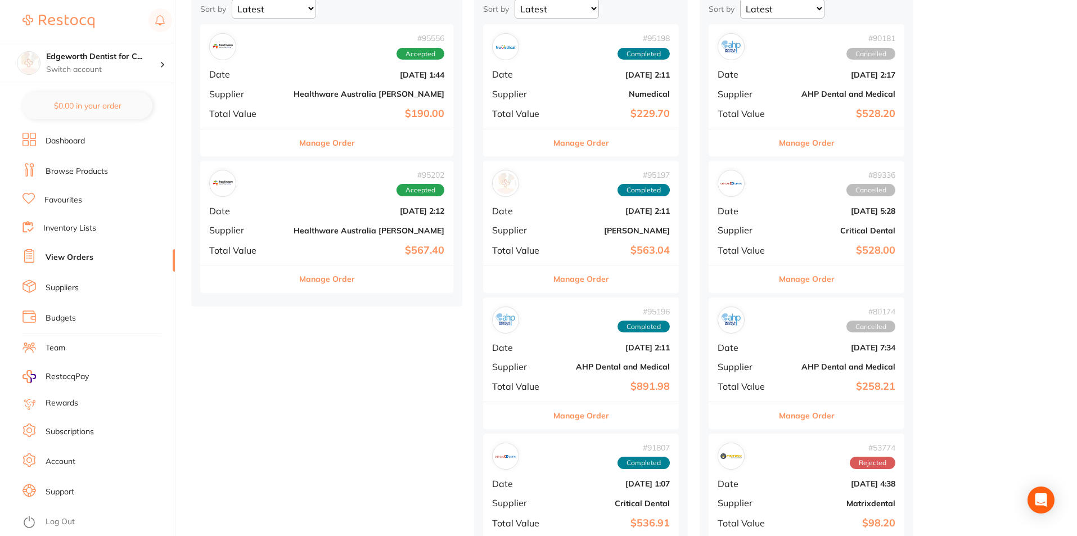
scroll to position [113, 0]
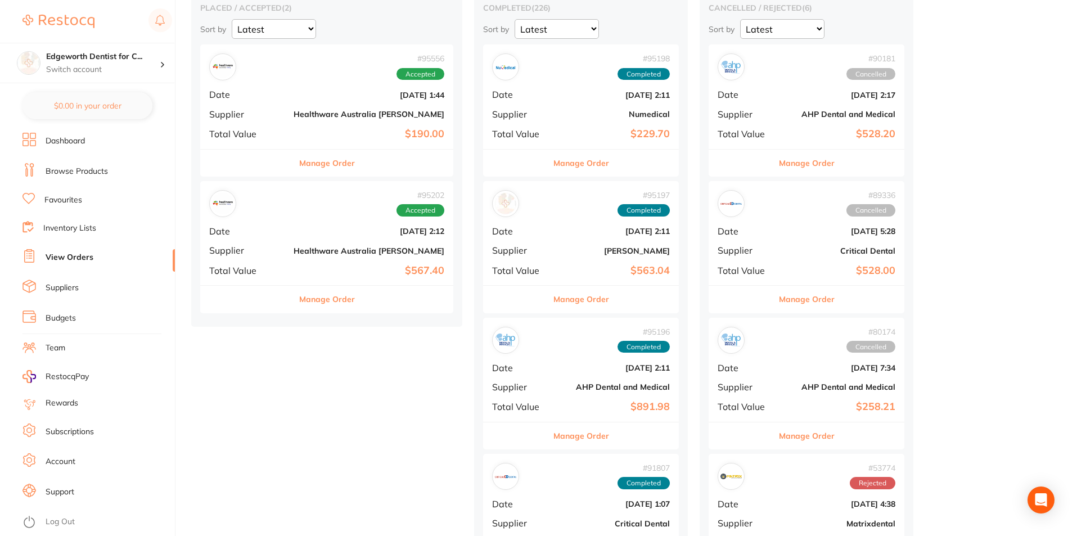
click at [307, 296] on button "Manage Order" at bounding box center [327, 299] width 56 height 27
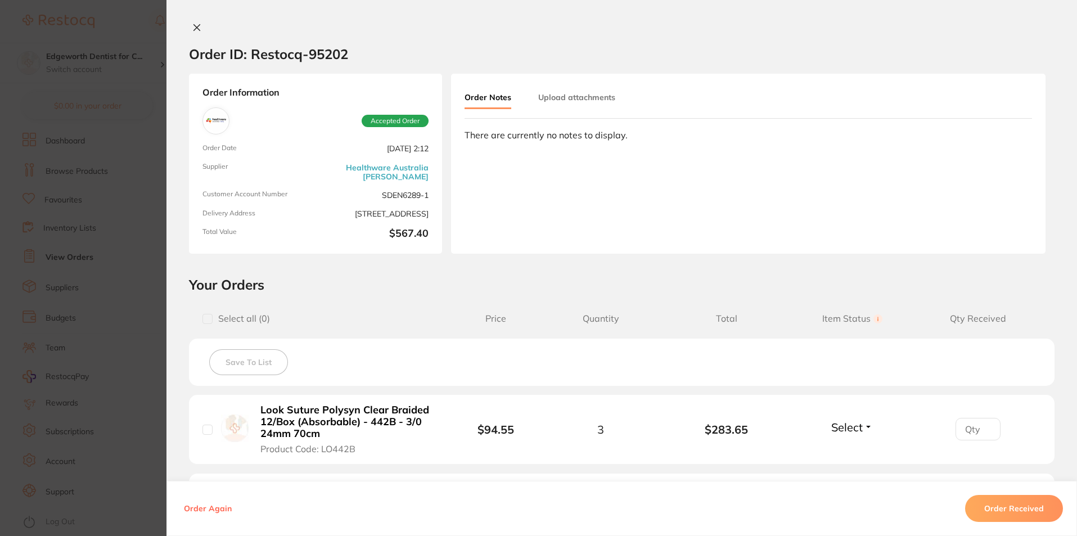
click at [990, 498] on button "Order Received" at bounding box center [1014, 508] width 98 height 27
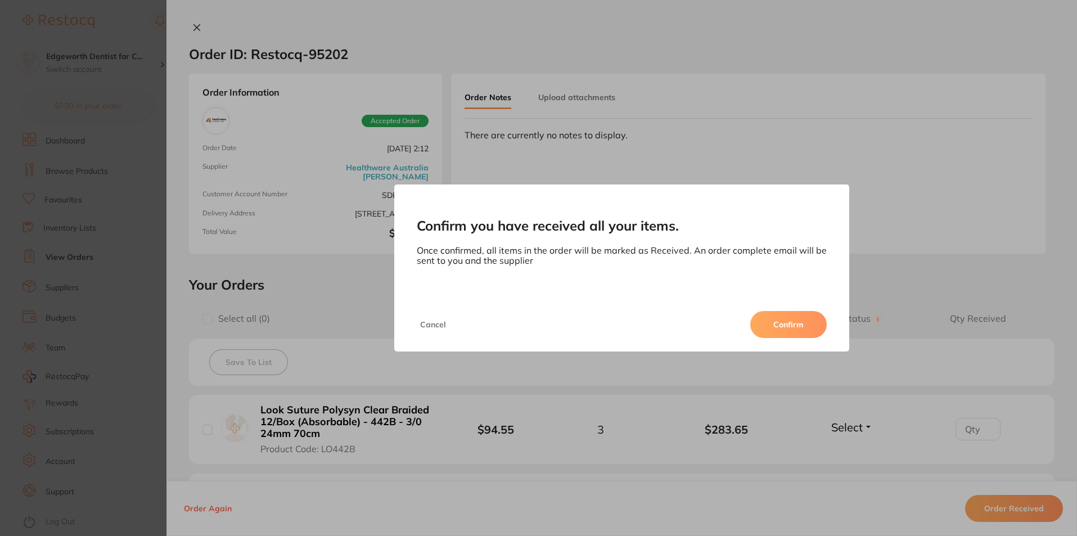
drag, startPoint x: 770, startPoint y: 312, endPoint x: 798, endPoint y: 327, distance: 31.7
click at [772, 315] on button "Confirm" at bounding box center [789, 324] width 77 height 27
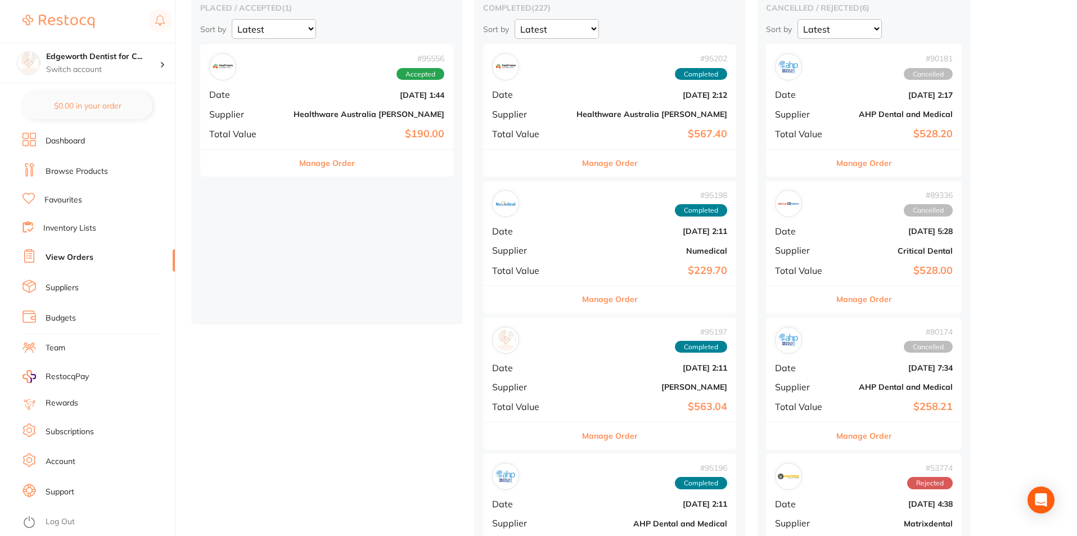
click at [305, 165] on button "Manage Order" at bounding box center [327, 163] width 56 height 27
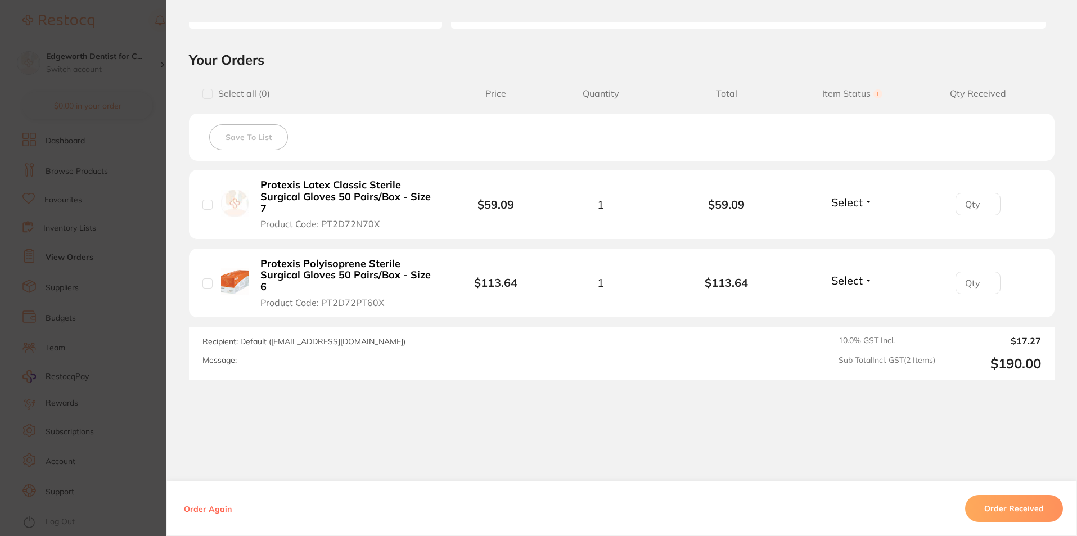
scroll to position [237, 0]
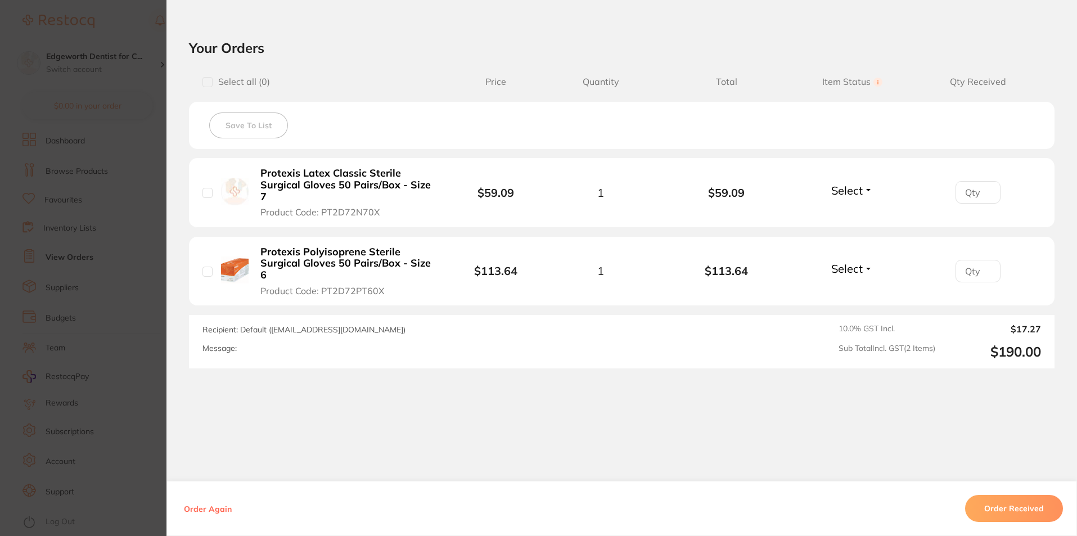
click at [155, 25] on section "Order ID: Restocq- 95556 Order Information Accepted Order Order Date [DATE] 11:…" at bounding box center [538, 268] width 1077 height 536
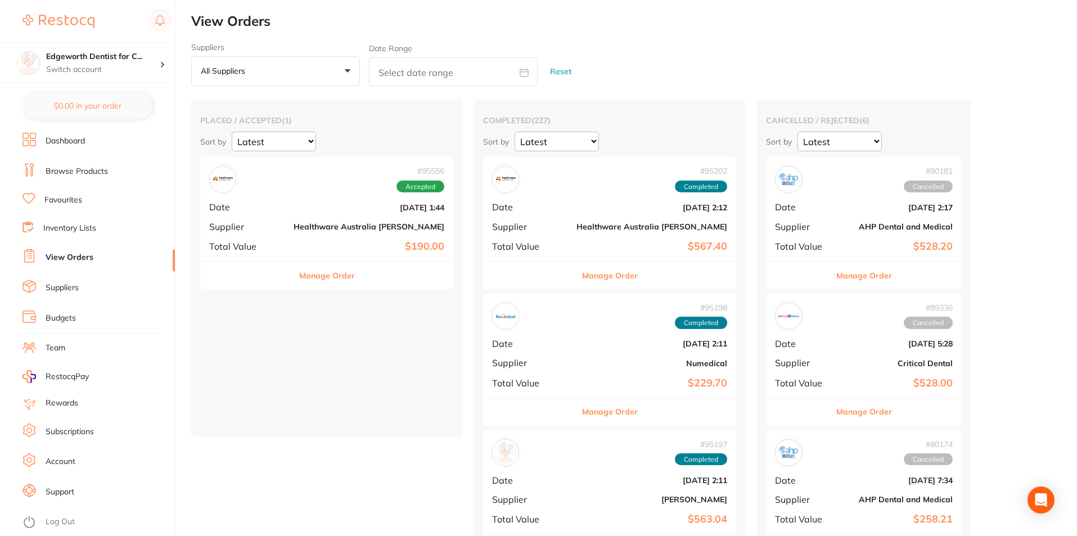
click at [60, 286] on link "Suppliers" at bounding box center [62, 287] width 33 height 11
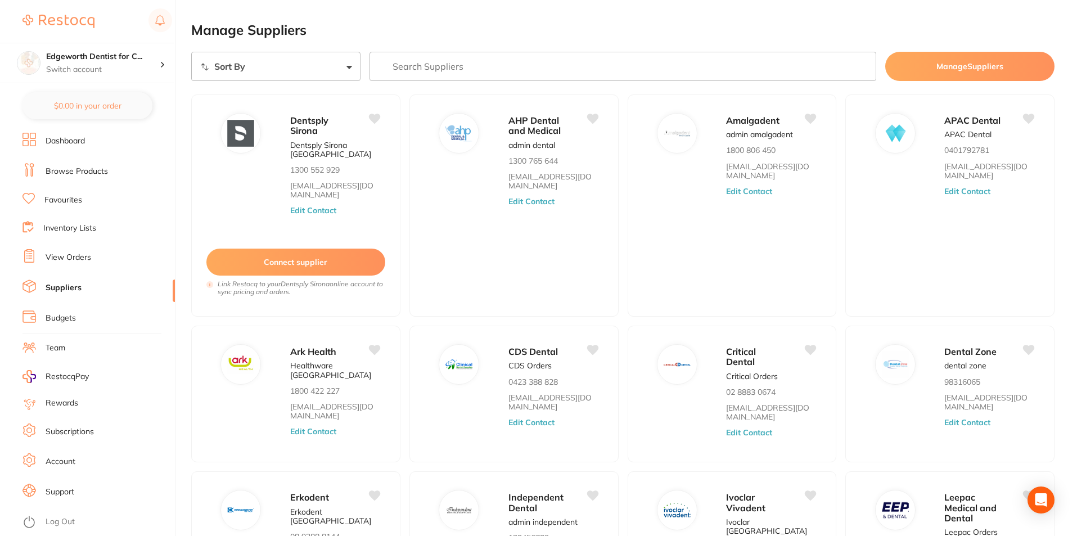
click at [416, 73] on input "search" at bounding box center [623, 66] width 507 height 29
click at [68, 167] on link "Browse Products" at bounding box center [77, 171] width 62 height 11
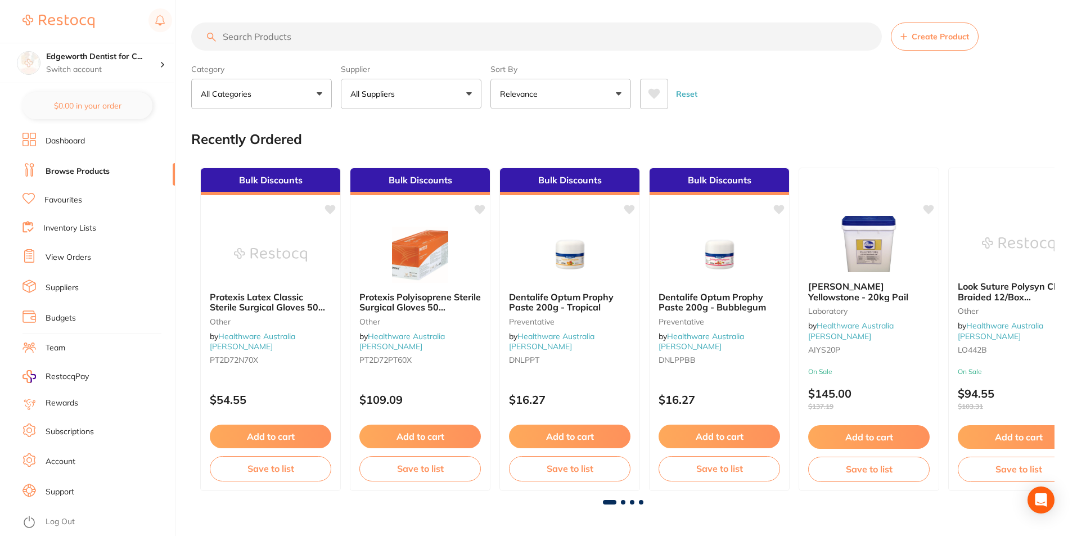
click at [242, 37] on input "search" at bounding box center [536, 37] width 691 height 28
paste input "7700150"
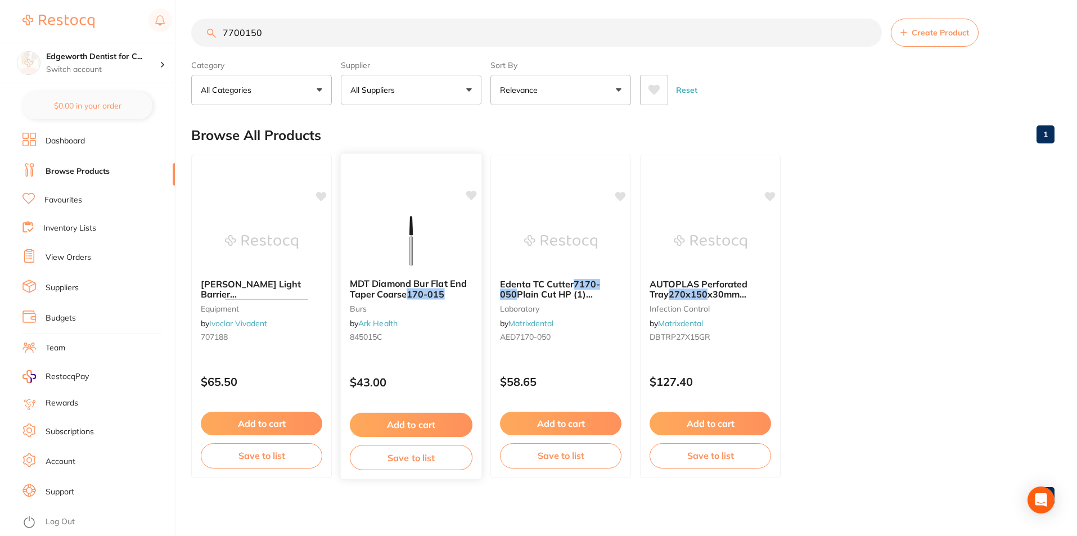
scroll to position [5, 0]
type input "7700150"
click at [410, 88] on button "All Suppliers" at bounding box center [411, 89] width 141 height 30
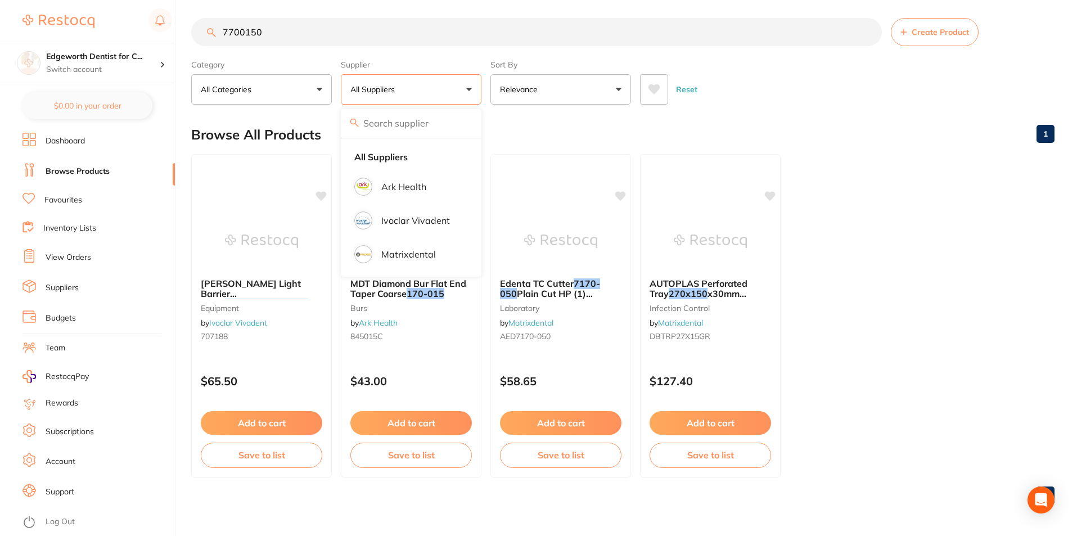
scroll to position [0, 0]
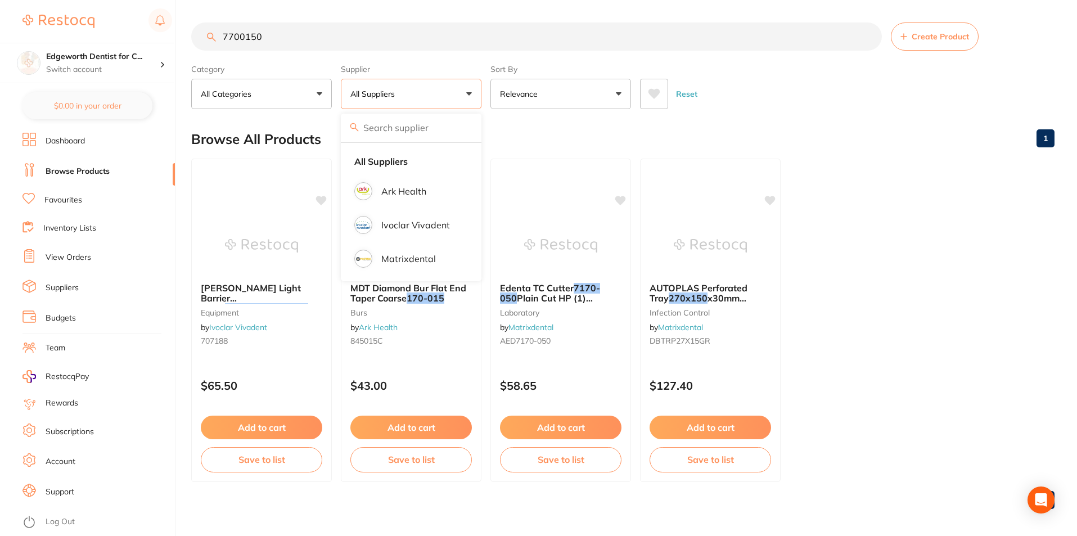
drag, startPoint x: 151, startPoint y: 8, endPoint x: 49, endPoint y: -7, distance: 103.6
click at [49, 0] on html "$0.00 Edgeworth Dentist for C... Switch account Edgeworth Dentist for Chickens …" at bounding box center [538, 268] width 1077 height 536
click at [397, 102] on button "All Suppliers" at bounding box center [411, 94] width 141 height 30
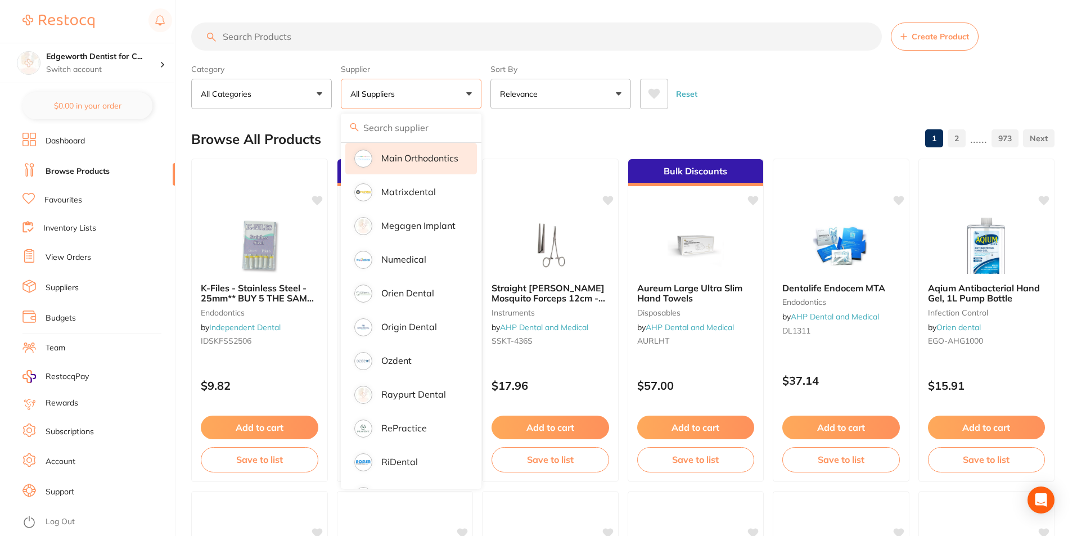
scroll to position [902, 0]
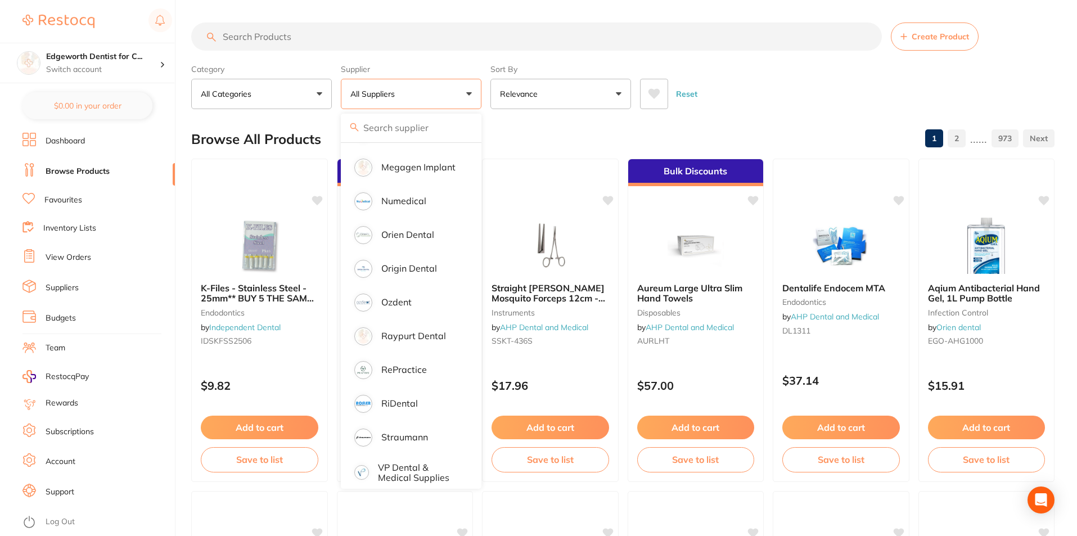
click at [920, 48] on button "Create Product" at bounding box center [935, 37] width 88 height 28
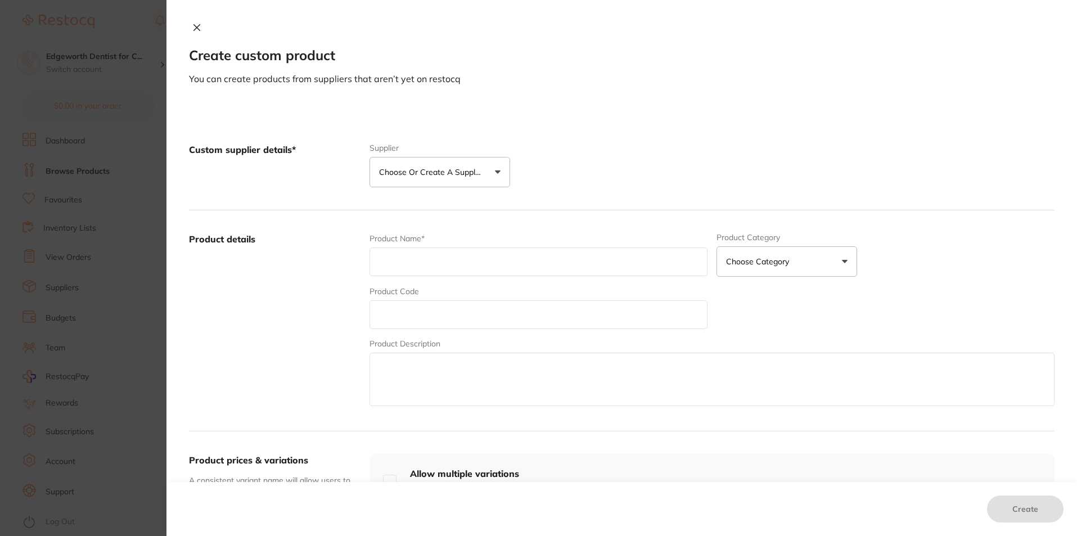
click at [195, 21] on div "Create custom product You can create products from suppliers that aren’t yet on…" at bounding box center [622, 268] width 911 height 536
click at [185, 28] on div "Create custom product You can create products from suppliers that aren’t yet on…" at bounding box center [622, 54] width 911 height 62
click at [189, 28] on button at bounding box center [197, 29] width 16 height 12
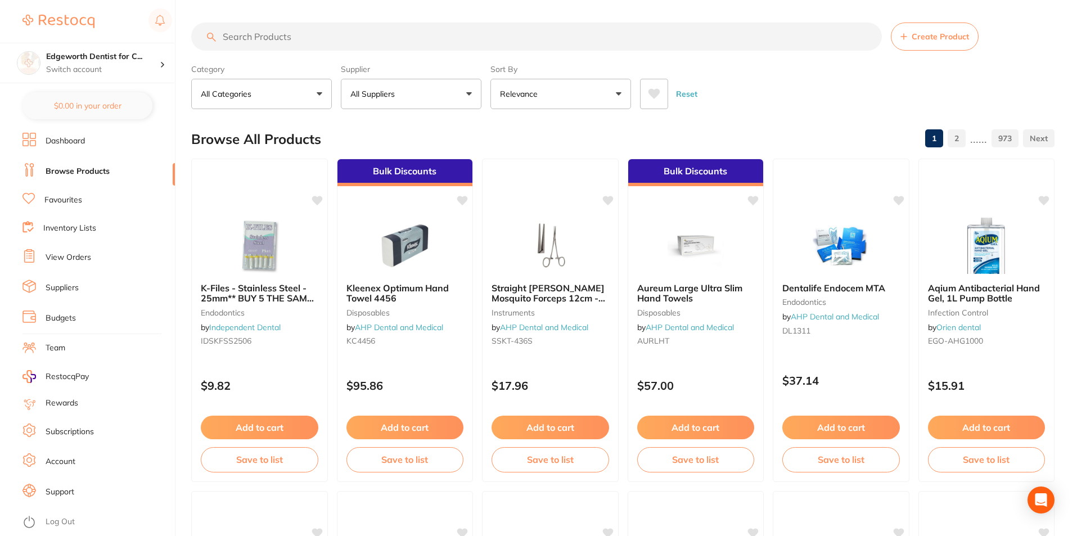
click at [298, 37] on input "search" at bounding box center [536, 37] width 691 height 28
type input "apex locator"
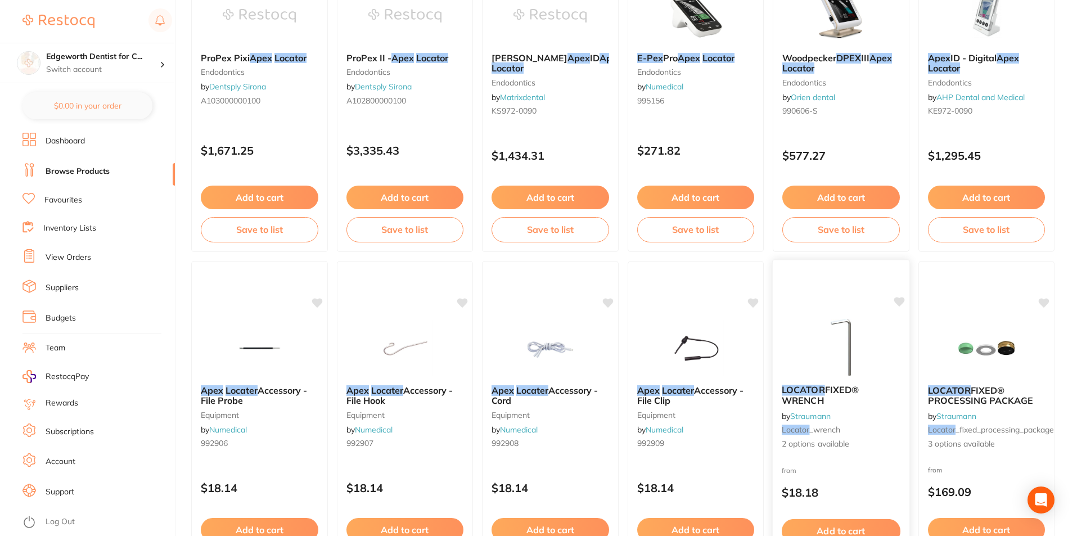
scroll to position [675, 0]
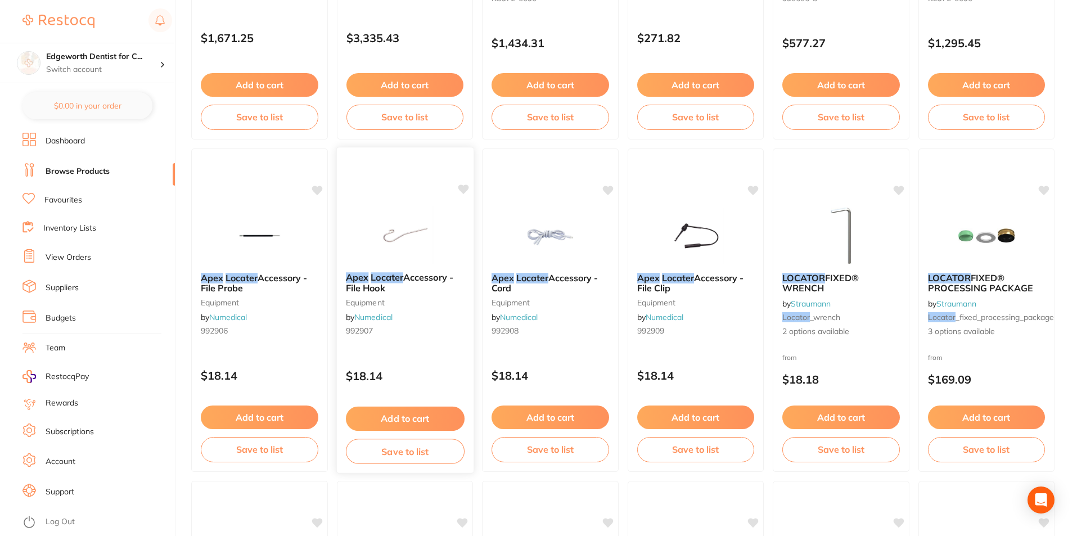
click at [394, 272] on em "Locater" at bounding box center [387, 277] width 33 height 11
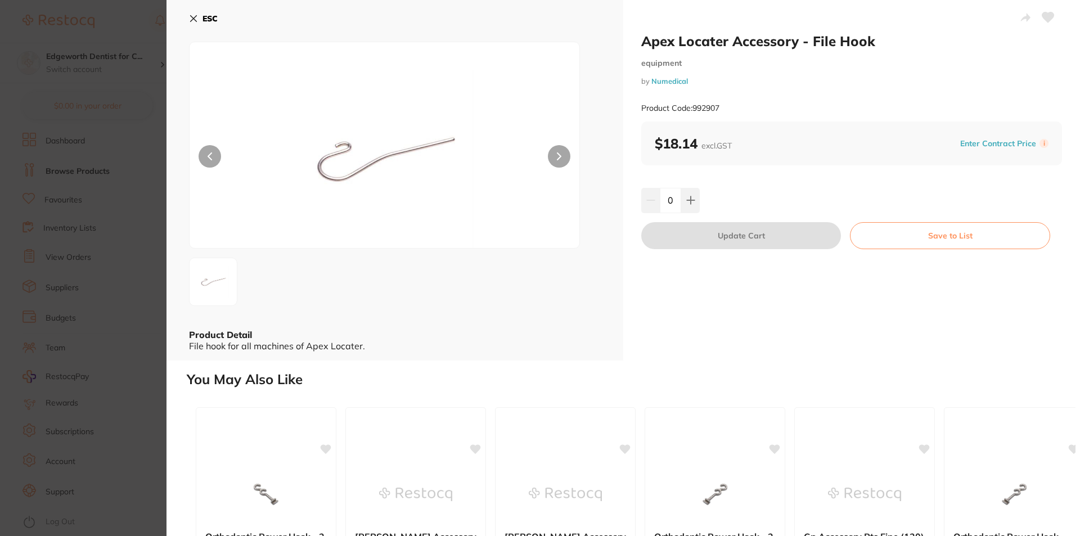
click at [199, 17] on button "ESC" at bounding box center [203, 18] width 29 height 19
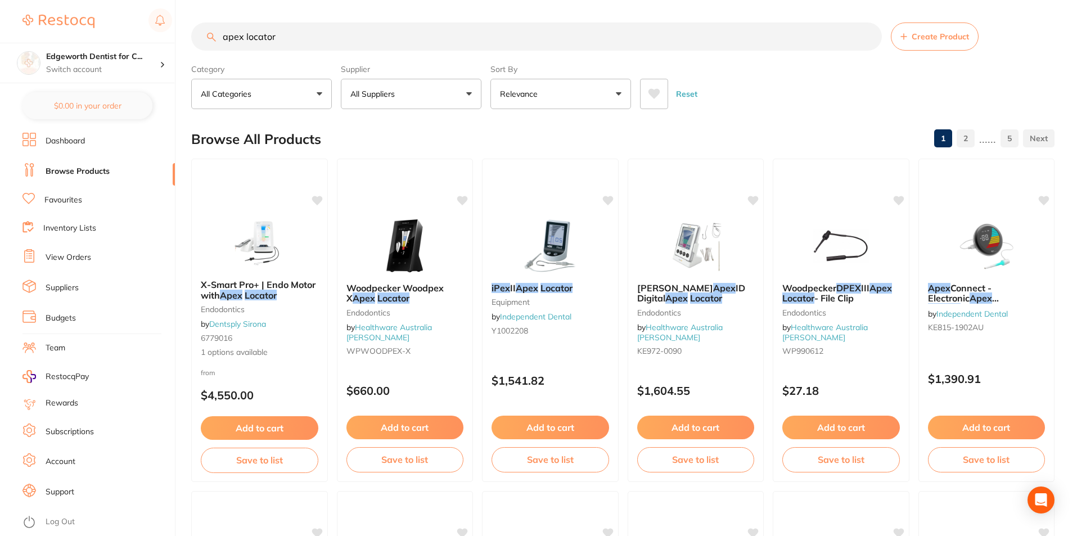
click at [840, 88] on div "Reset" at bounding box center [843, 89] width 406 height 39
click at [810, 96] on div "Reset" at bounding box center [843, 89] width 406 height 39
